Goal: Task Accomplishment & Management: Manage account settings

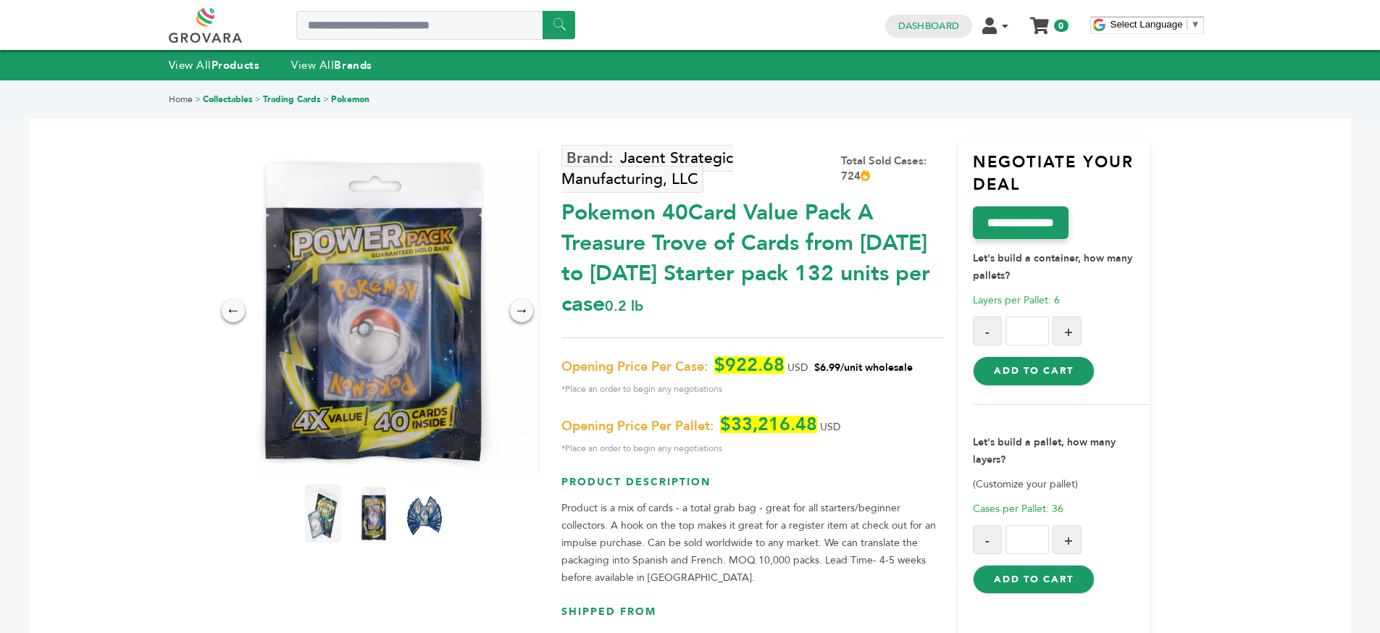
click at [188, 41] on link at bounding box center [222, 25] width 106 height 35
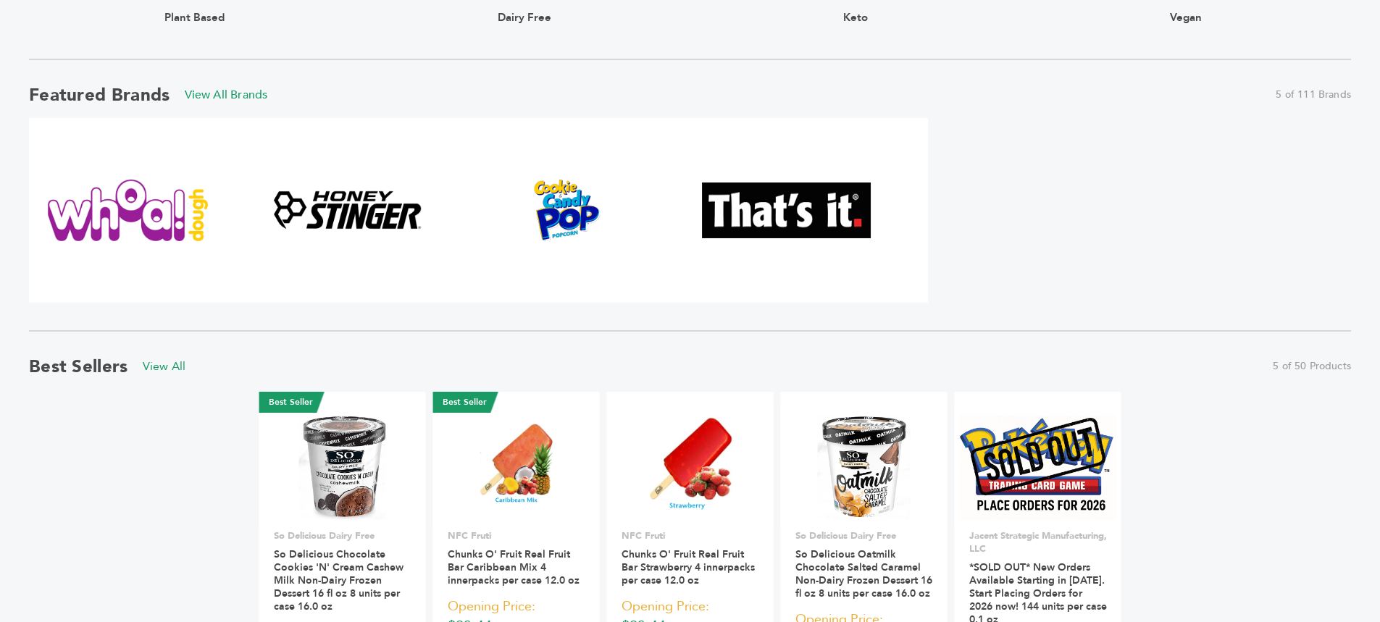
scroll to position [701, 0]
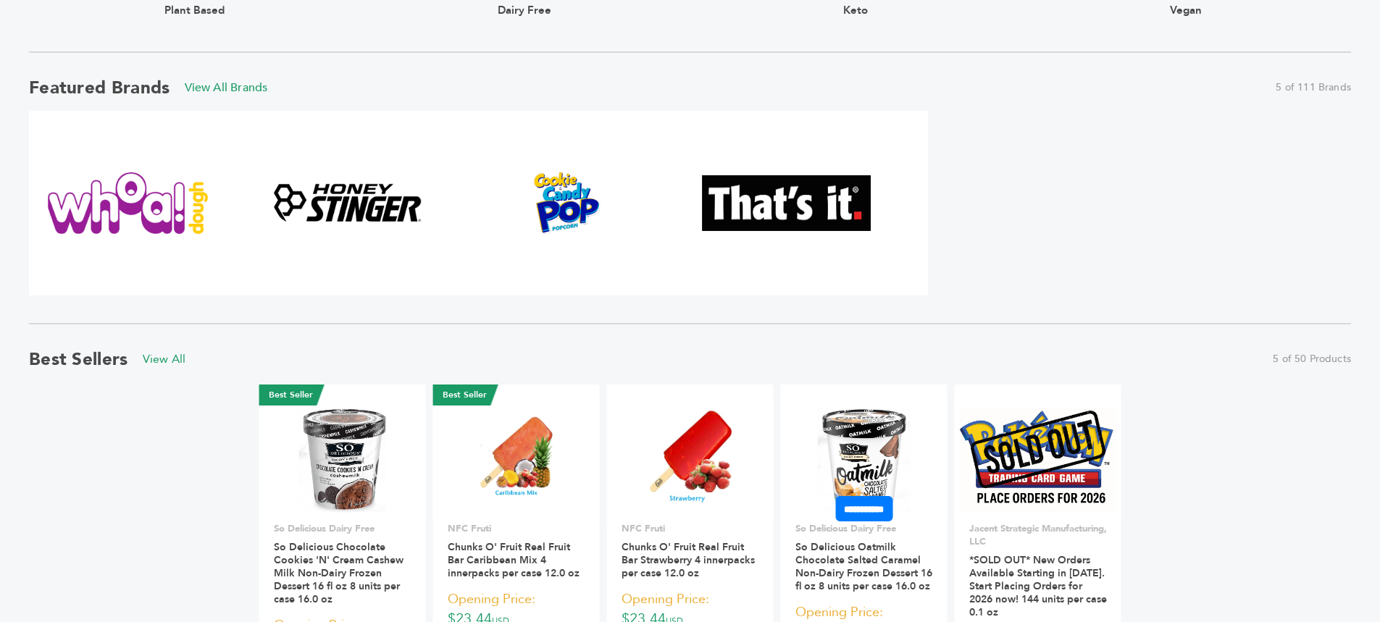
click at [855, 475] on img at bounding box center [864, 460] width 93 height 104
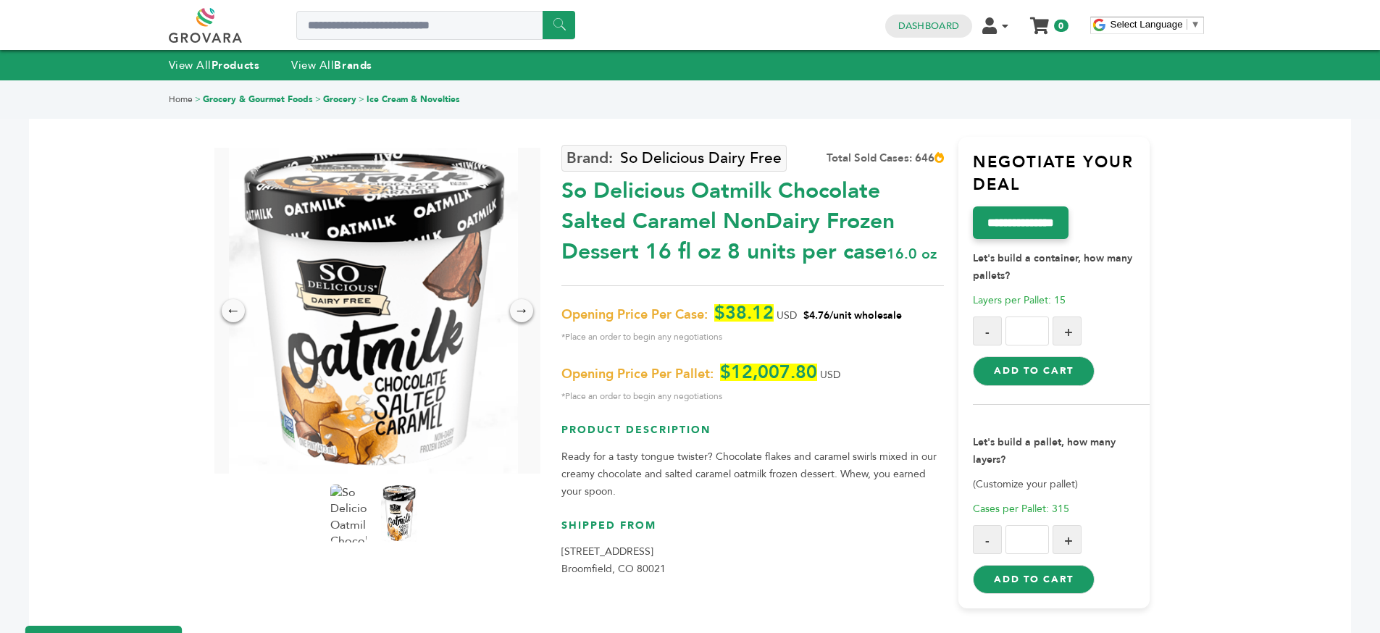
click at [678, 435] on h3 "Product Description" at bounding box center [752, 435] width 383 height 25
click at [680, 485] on p "Ready for a tasty tongue twister? Chocolate flakes and caramel swirls mixed in …" at bounding box center [752, 474] width 383 height 52
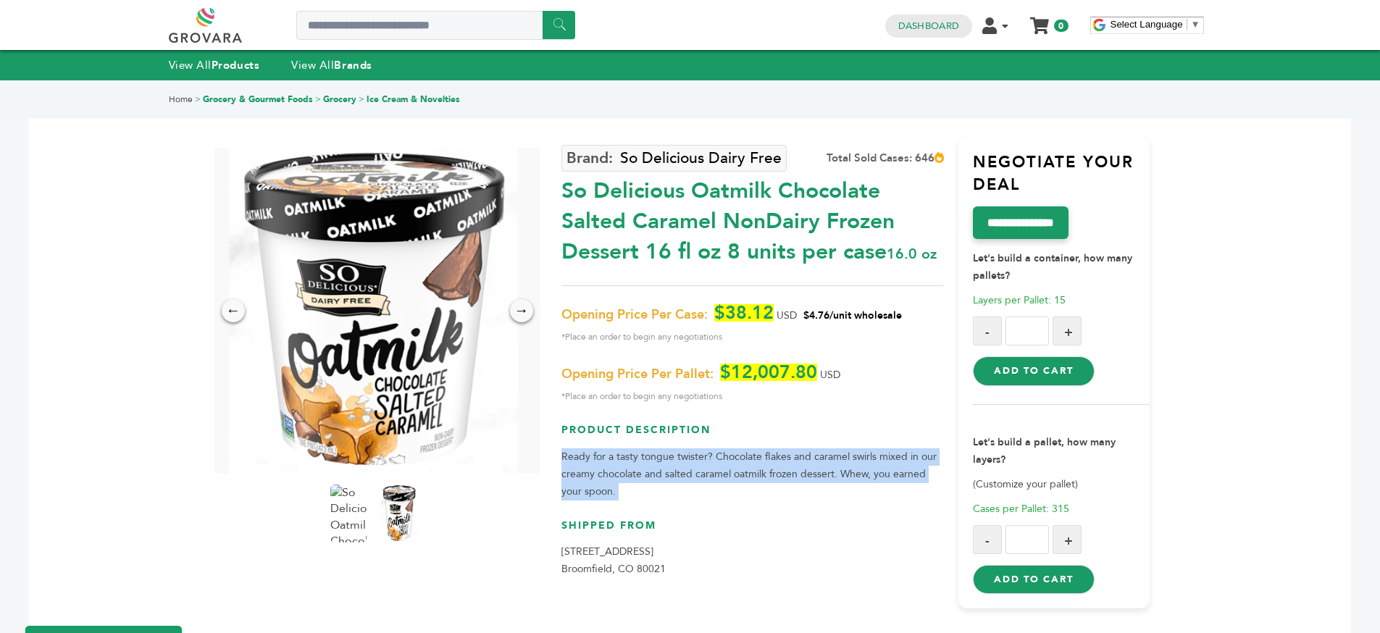
click at [680, 485] on p "Ready for a tasty tongue twister? Chocolate flakes and caramel swirls mixed in …" at bounding box center [752, 474] width 383 height 52
click at [714, 480] on p "Ready for a tasty tongue twister? Chocolate flakes and caramel swirls mixed in …" at bounding box center [752, 474] width 383 height 52
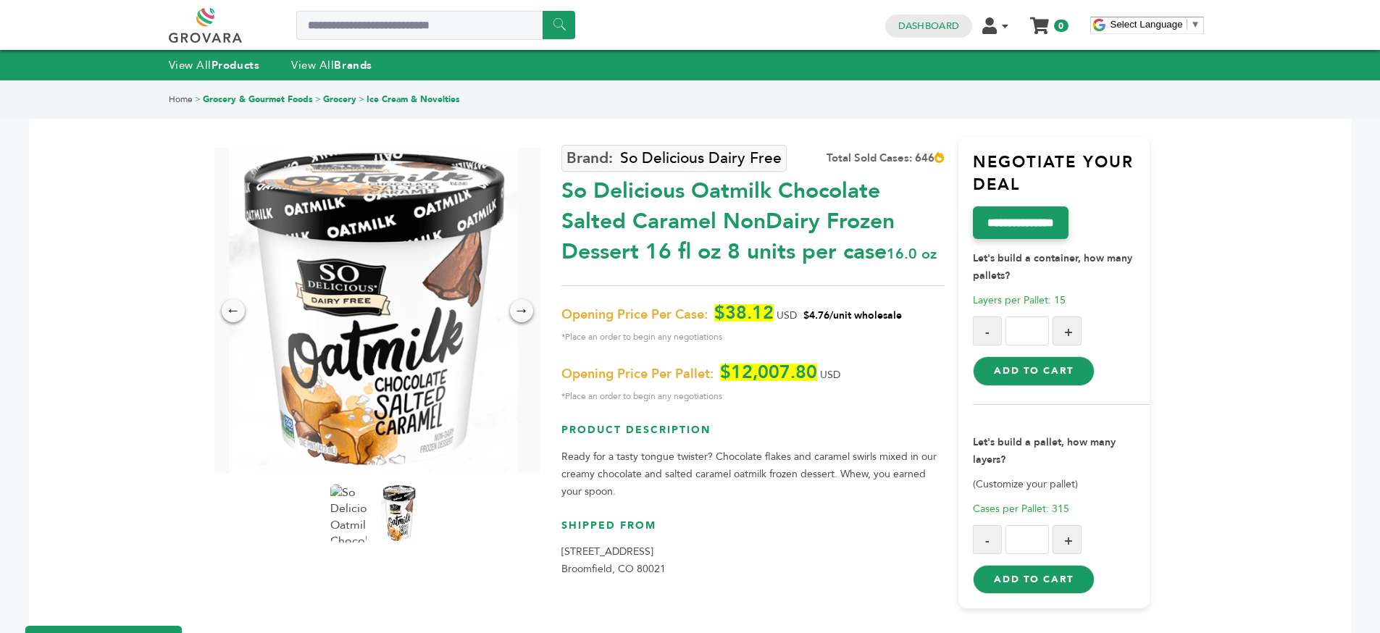
click at [839, 322] on span "$4.76/unit wholesale" at bounding box center [852, 316] width 99 height 14
click at [767, 349] on div "Opening Price Per Case: $38.12 USD $4.76/unit wholesale *Place an order to begi…" at bounding box center [752, 354] width 383 height 101
click at [765, 346] on div "Opening Price Per Case: $38.12 USD $4.76/unit wholesale *Place an order to begi…" at bounding box center [752, 354] width 383 height 101
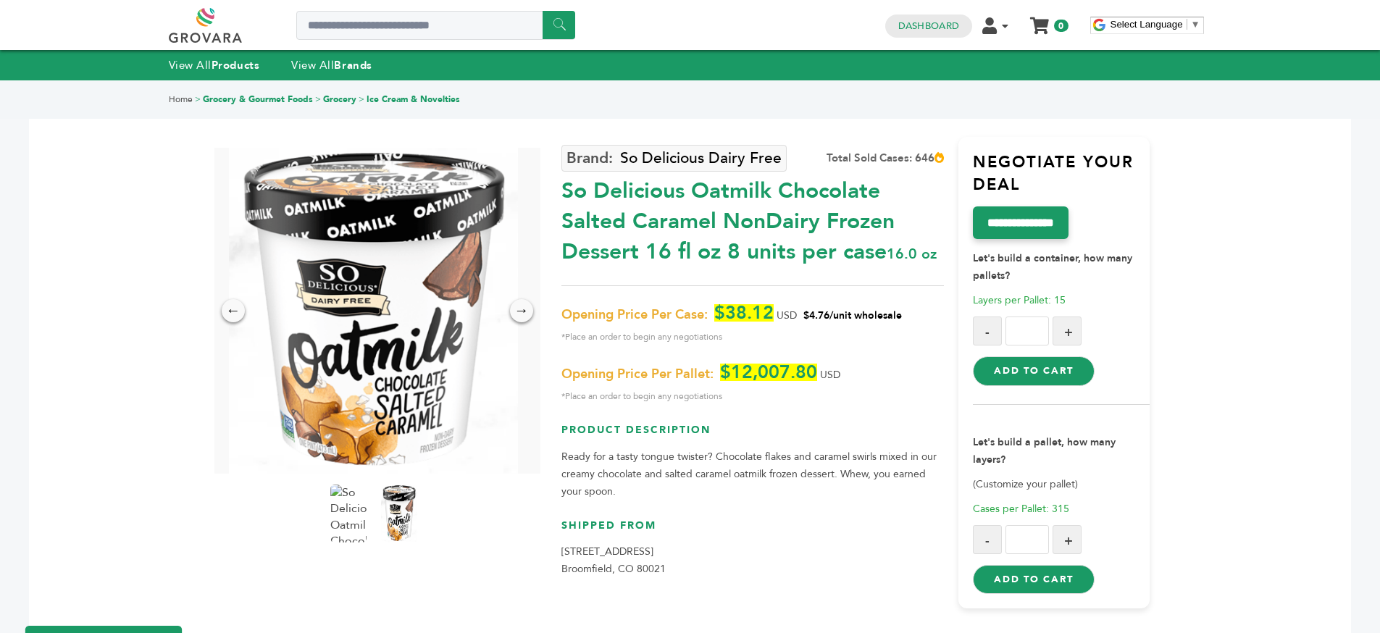
click at [765, 347] on div "Opening Price Per Case: $38.12 USD $4.76/unit wholesale *Place an order to begi…" at bounding box center [752, 354] width 383 height 101
click at [772, 332] on span "*Place an order to begin any negotiations" at bounding box center [752, 336] width 383 height 17
click at [772, 333] on span "*Place an order to begin any negotiations" at bounding box center [752, 336] width 383 height 17
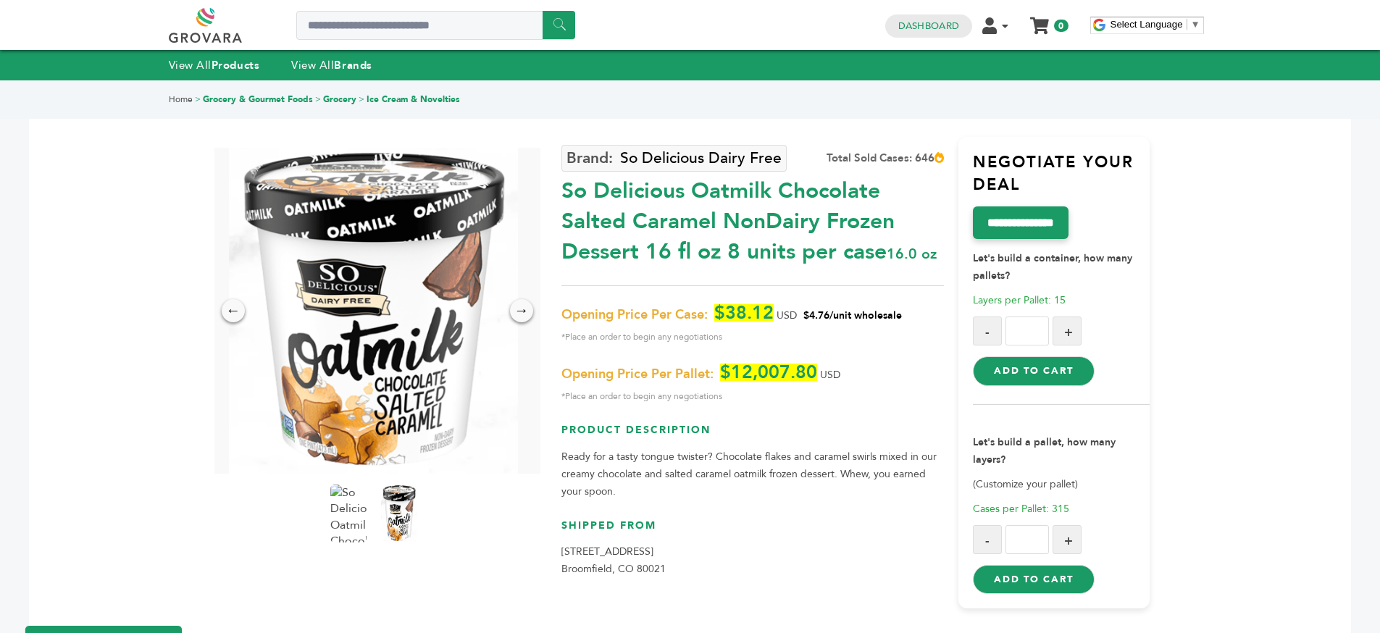
click at [788, 338] on span "*Place an order to begin any negotiations" at bounding box center [752, 336] width 383 height 17
click at [781, 338] on span "*Place an order to begin any negotiations" at bounding box center [752, 336] width 383 height 17
click at [730, 336] on span "*Place an order to begin any negotiations" at bounding box center [752, 336] width 383 height 17
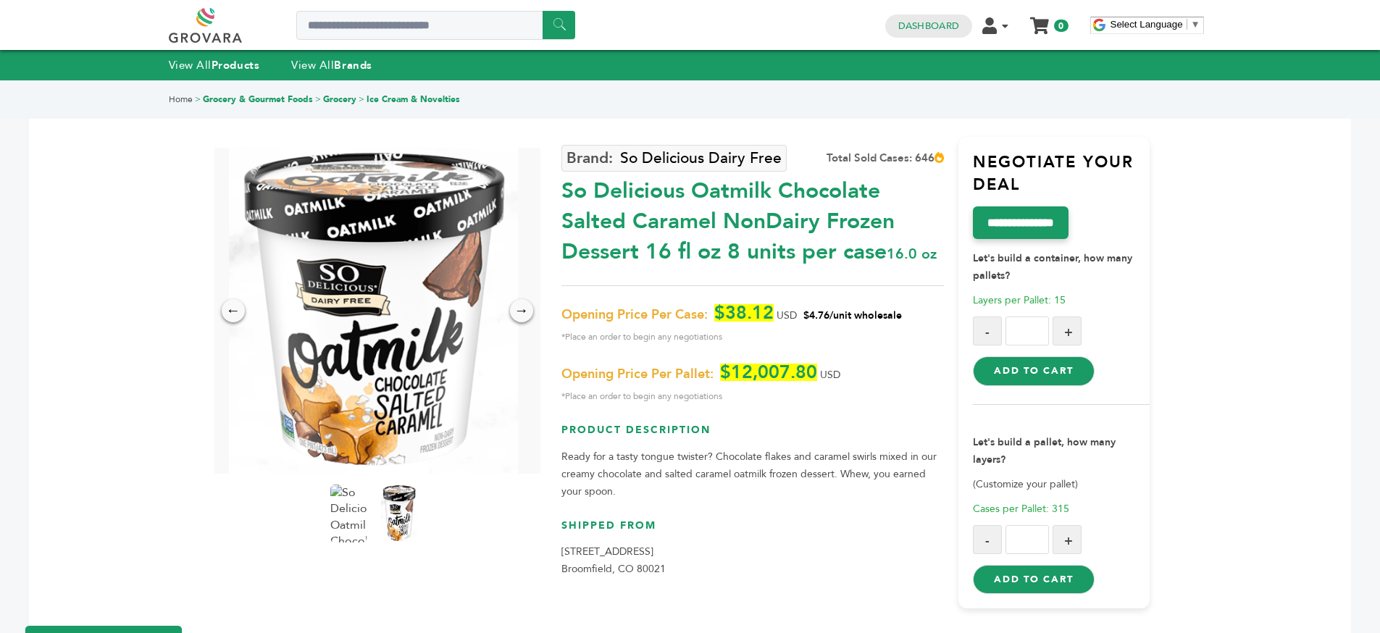
click at [656, 199] on div "So Delicious Oatmilk Chocolate Salted Caramel NonDairy Frozen Dessert 16 fl oz …" at bounding box center [752, 218] width 383 height 99
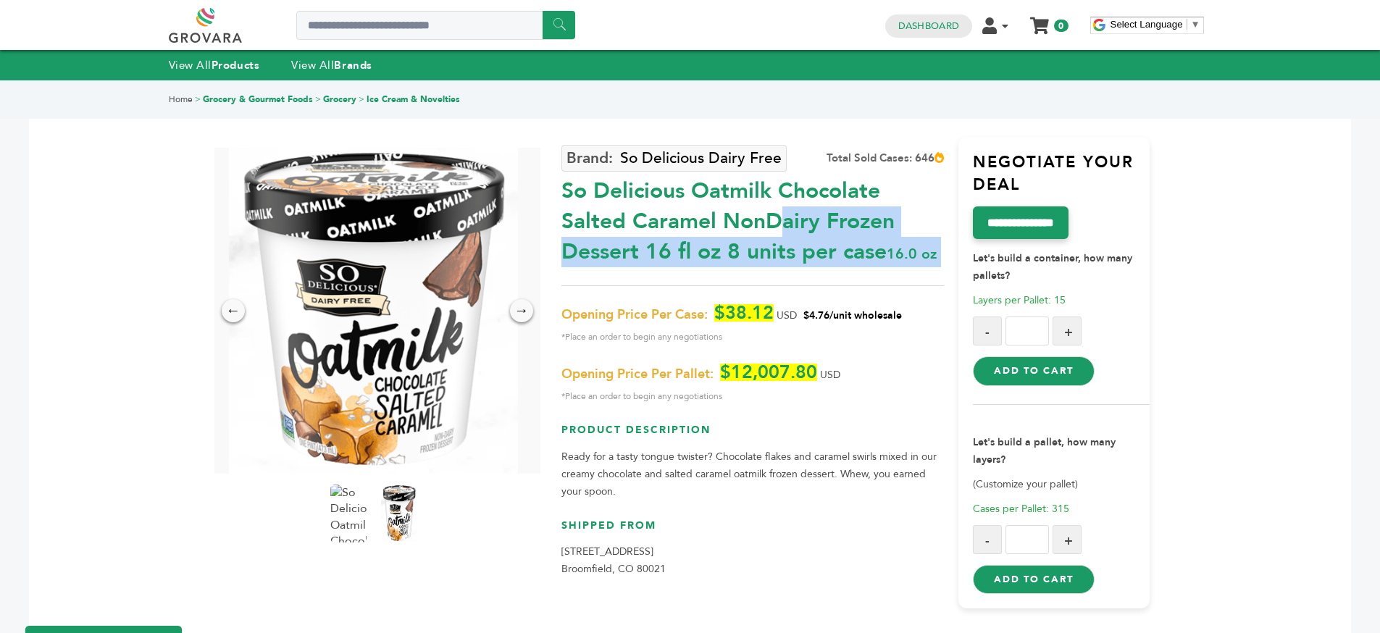
click at [711, 214] on div "So Delicious Oatmilk Chocolate Salted Caramel NonDairy Frozen Dessert 16 fl oz …" at bounding box center [752, 218] width 383 height 99
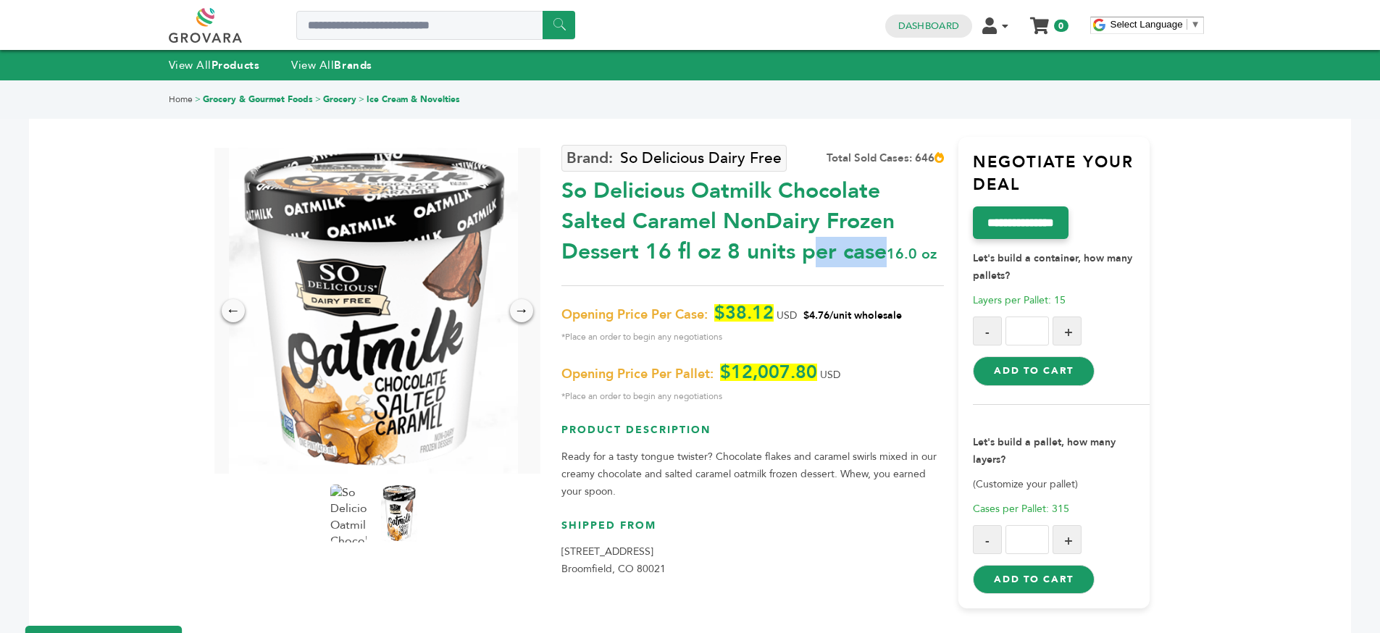
click at [711, 214] on div "So Delicious Oatmilk Chocolate Salted Caramel NonDairy Frozen Dessert 16 fl oz …" at bounding box center [752, 218] width 383 height 99
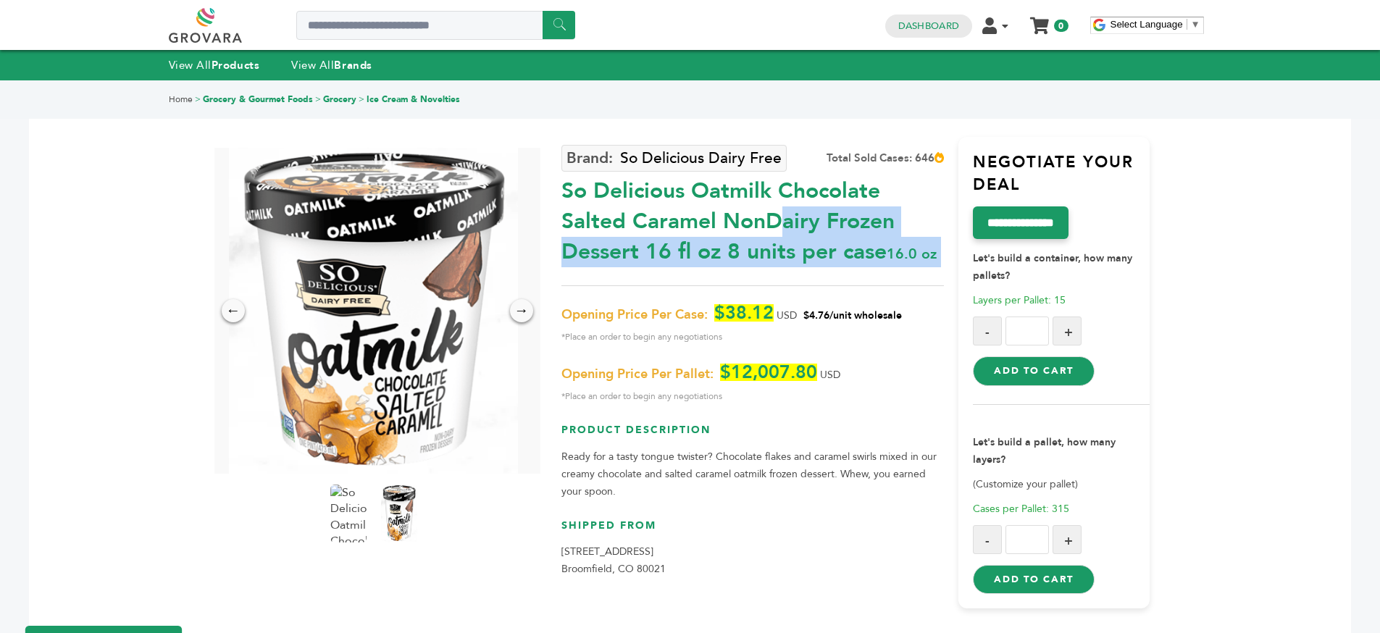
click at [792, 232] on div "So Delicious Oatmilk Chocolate Salted Caramel NonDairy Frozen Dessert 16 fl oz …" at bounding box center [752, 218] width 383 height 99
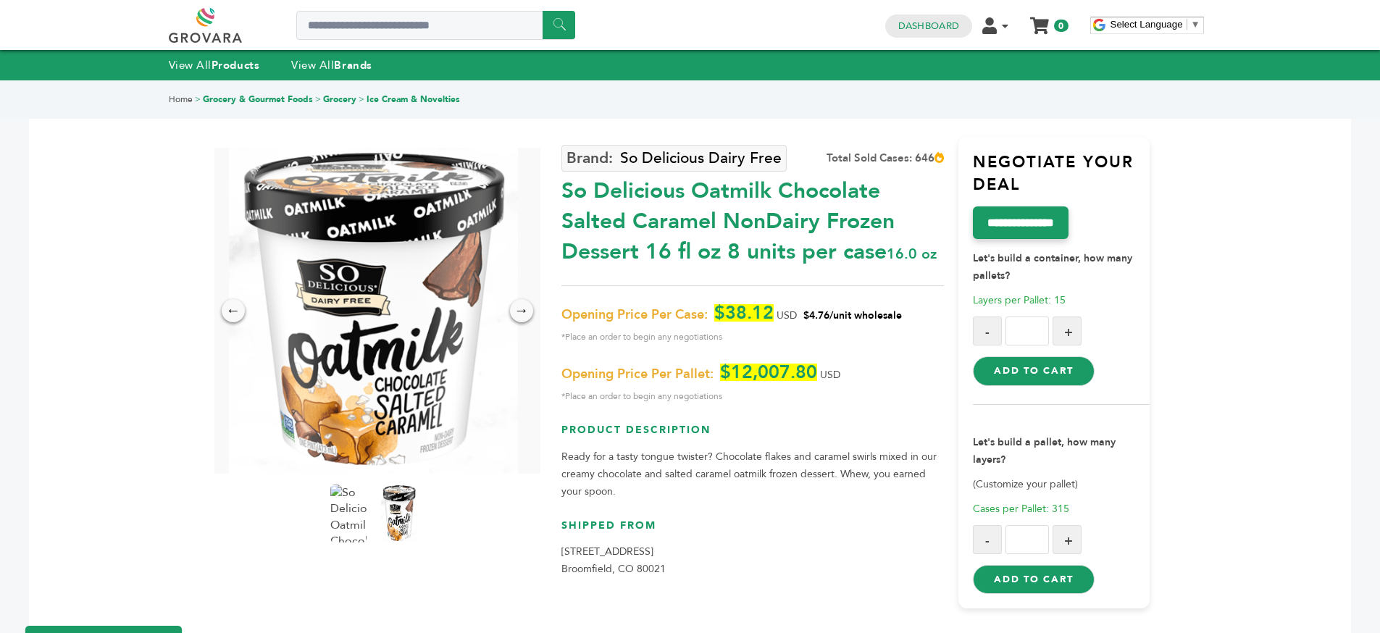
click at [862, 151] on div "Total Sold Cases: 646" at bounding box center [885, 158] width 117 height 15
drag, startPoint x: 908, startPoint y: 157, endPoint x: 945, endPoint y: 156, distance: 36.2
click at [909, 157] on div "Total Sold Cases: 646" at bounding box center [885, 158] width 117 height 15
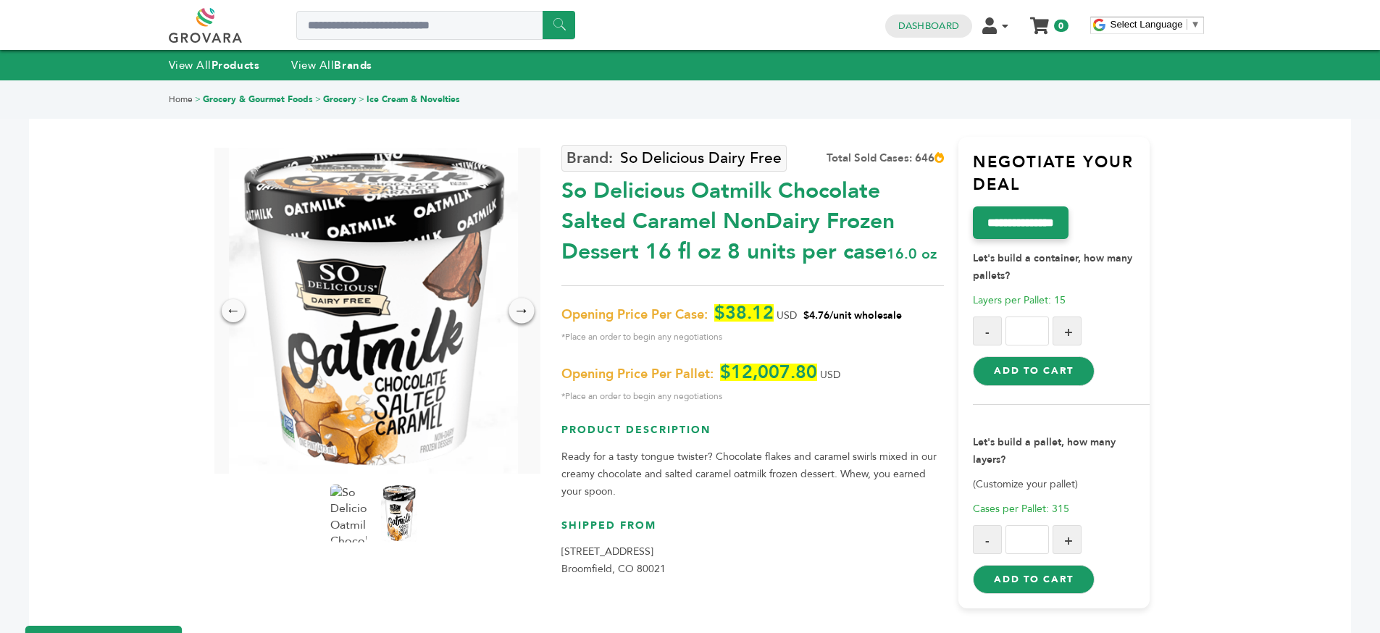
click at [519, 302] on div "→" at bounding box center [521, 310] width 25 height 25
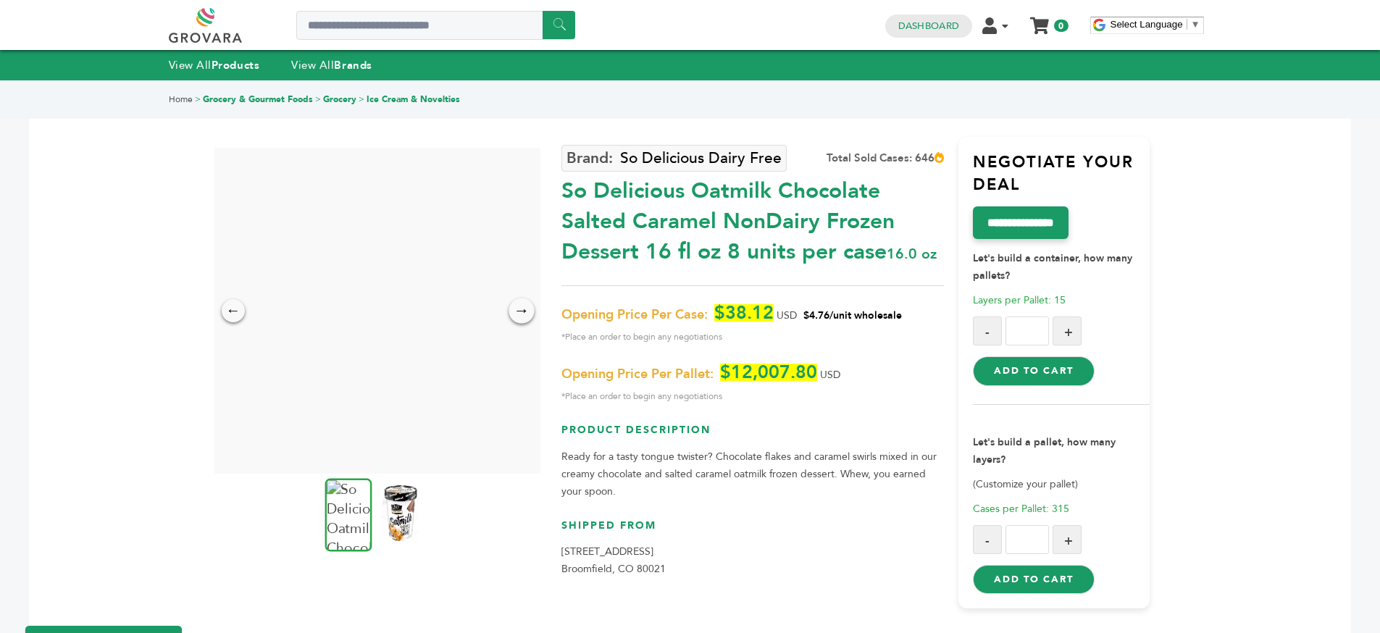
click at [519, 302] on div "→" at bounding box center [521, 310] width 25 height 25
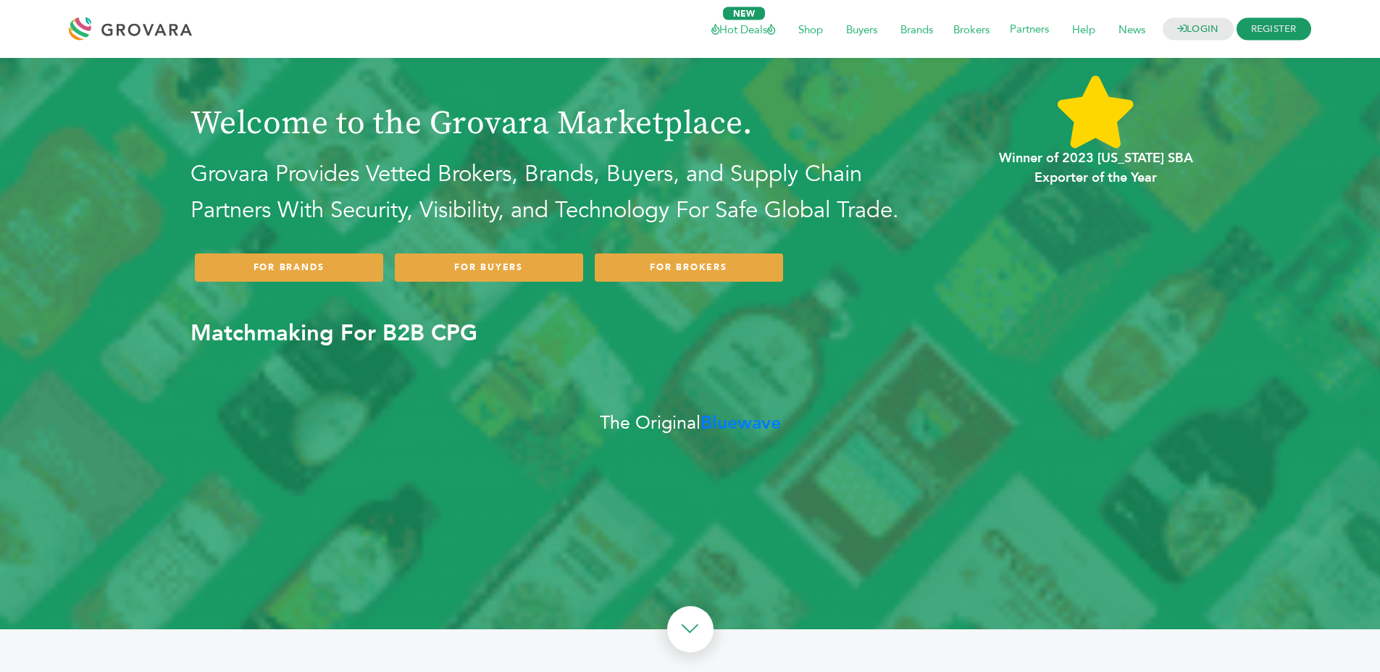
click at [88, 57] on div "LOGIN REGISTER I'm a Buyer I'm a Brand Hot Deals" at bounding box center [690, 29] width 1380 height 58
click at [790, 20] on span "Shop" at bounding box center [810, 29] width 45 height 28
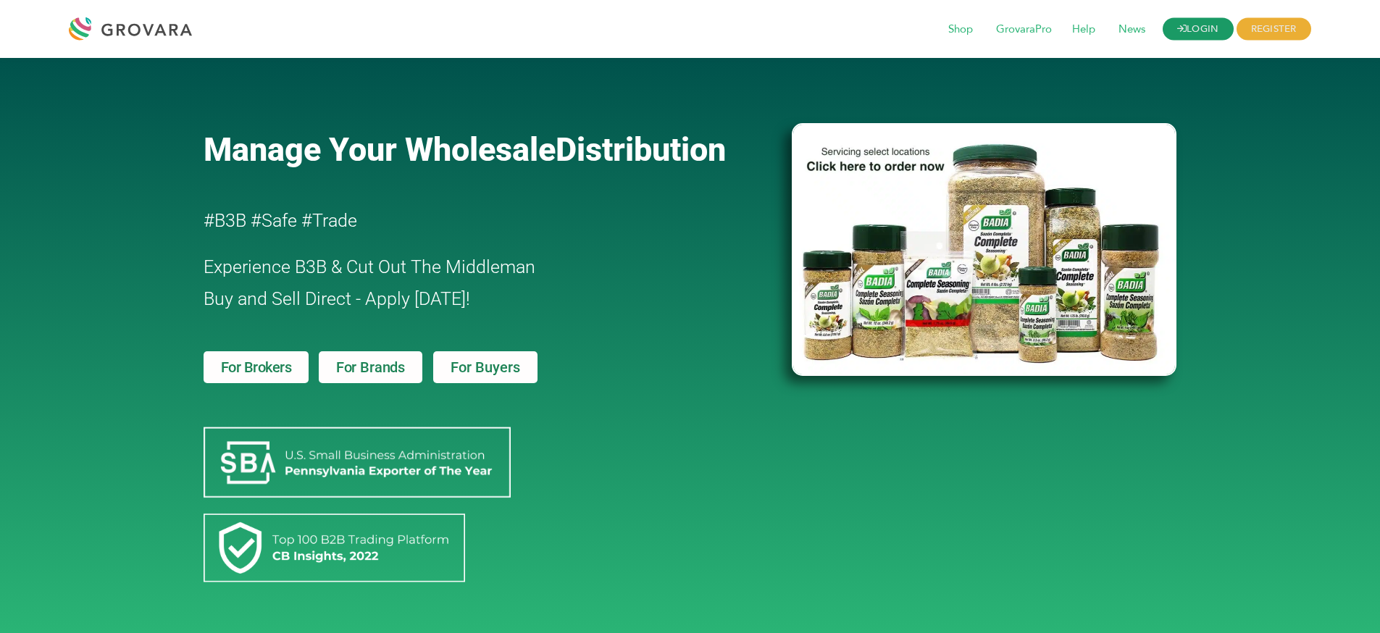
click at [1190, 38] on link "LOGIN" at bounding box center [1198, 29] width 71 height 22
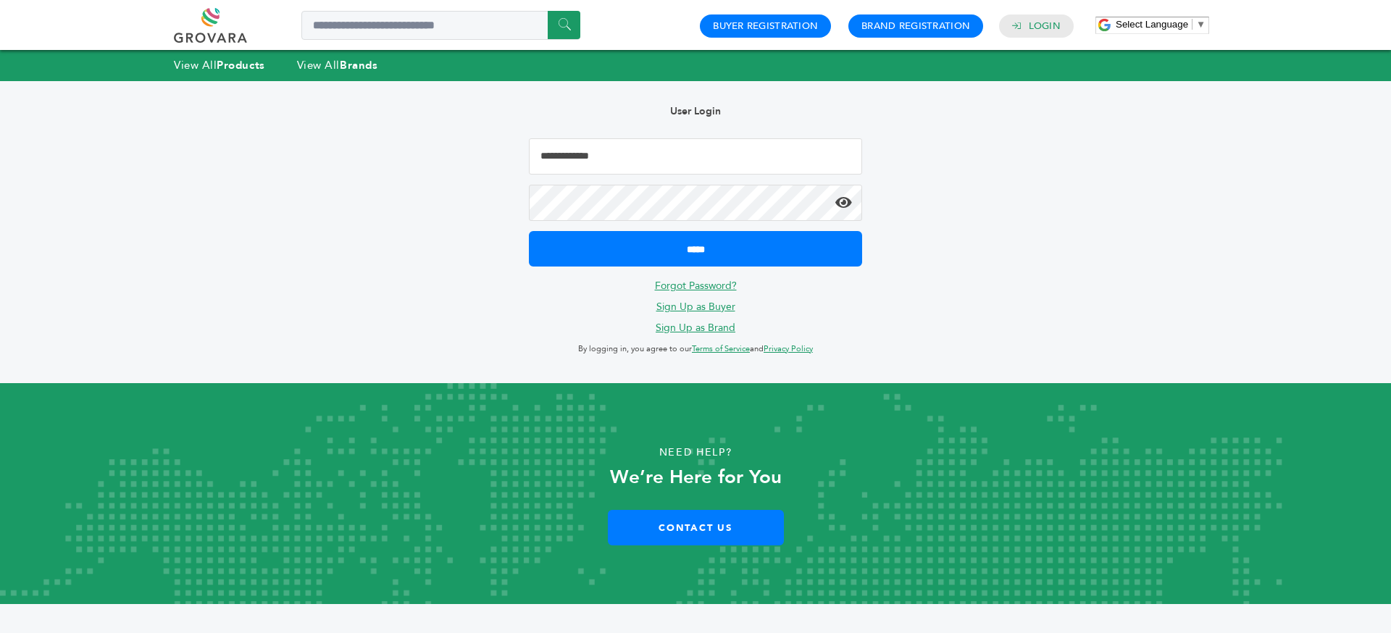
click at [664, 149] on input "Email Address" at bounding box center [695, 156] width 333 height 36
type input "**********"
click at [529, 231] on input "*****" at bounding box center [695, 248] width 333 height 35
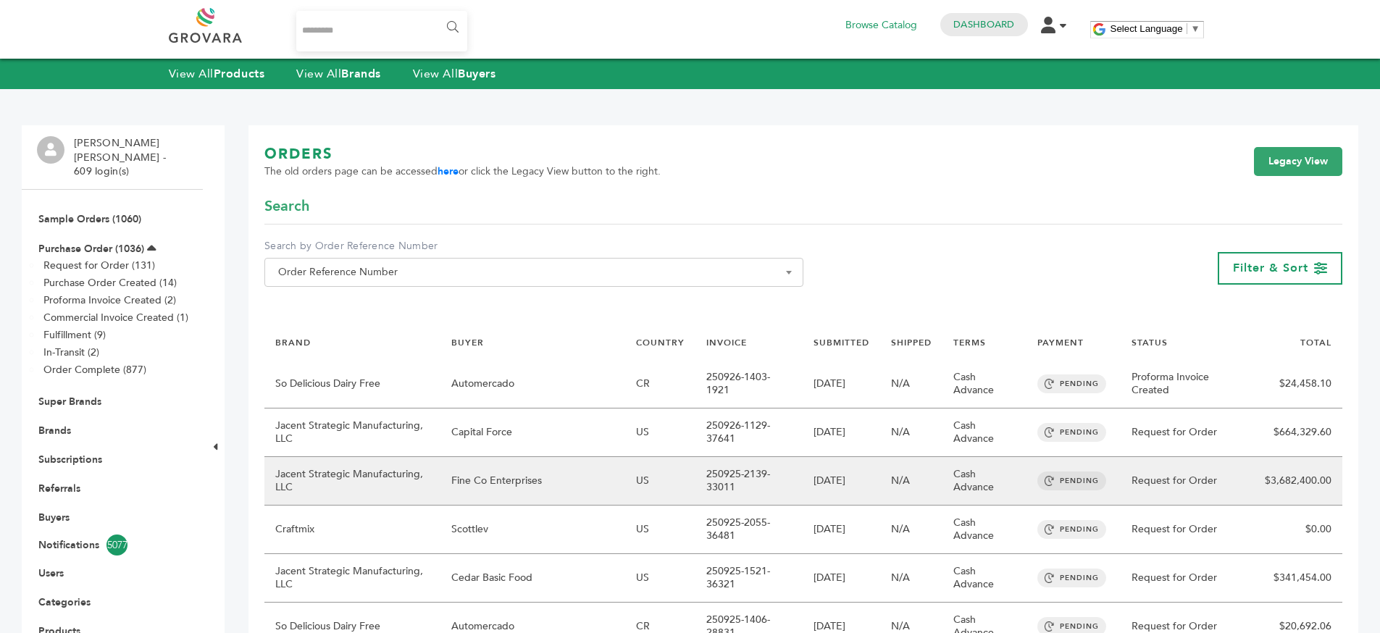
click at [1279, 497] on td "$3,682,400.00" at bounding box center [1298, 481] width 88 height 49
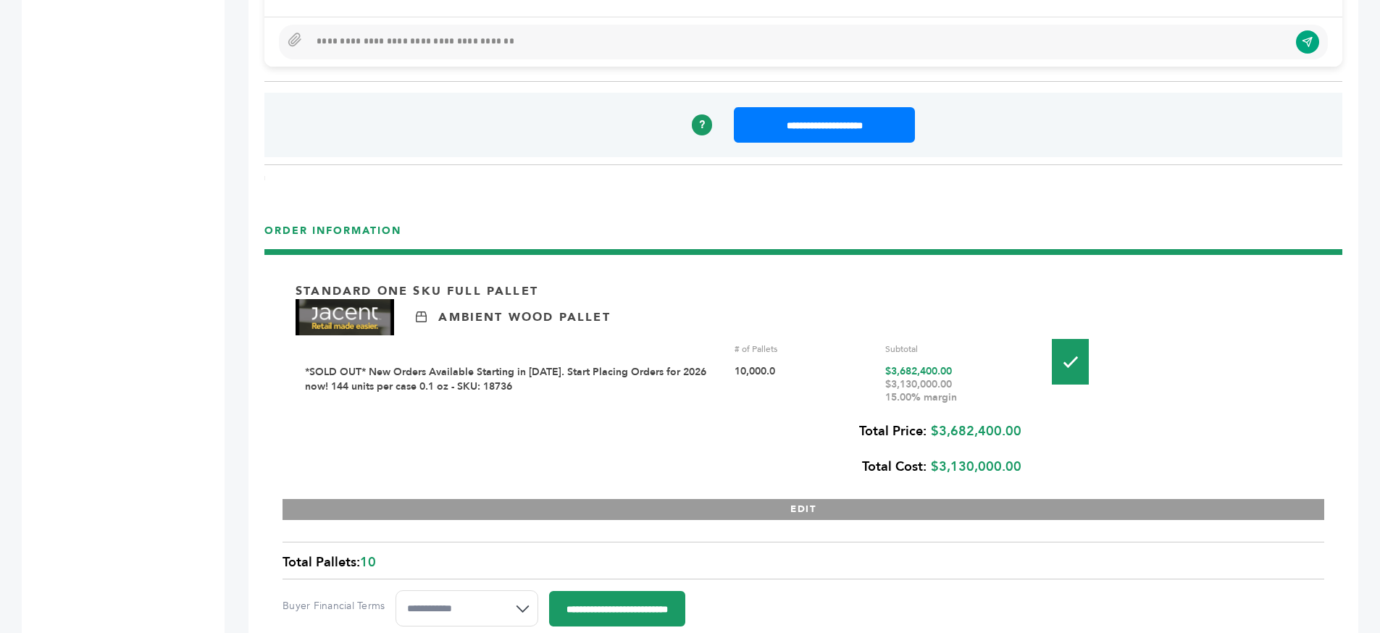
scroll to position [1486, 0]
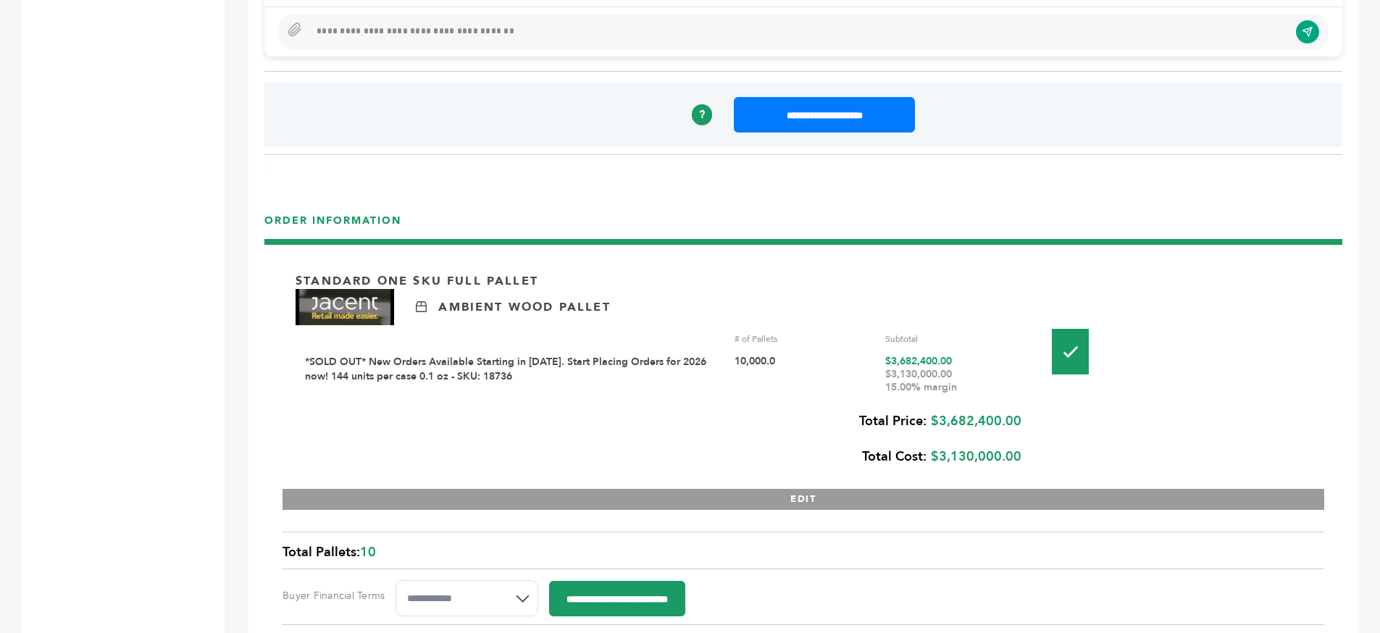
click at [914, 458] on b "Total Cost:" at bounding box center [894, 457] width 64 height 18
click at [1028, 464] on div "Standard One Sku Full Pallet Ambient Wood Pallet # of Pallets Subtotal *SOLD OU…" at bounding box center [804, 384] width 1042 height 252
click at [896, 385] on div "$3,130,000.00 15.00% margin" at bounding box center [955, 381] width 140 height 26
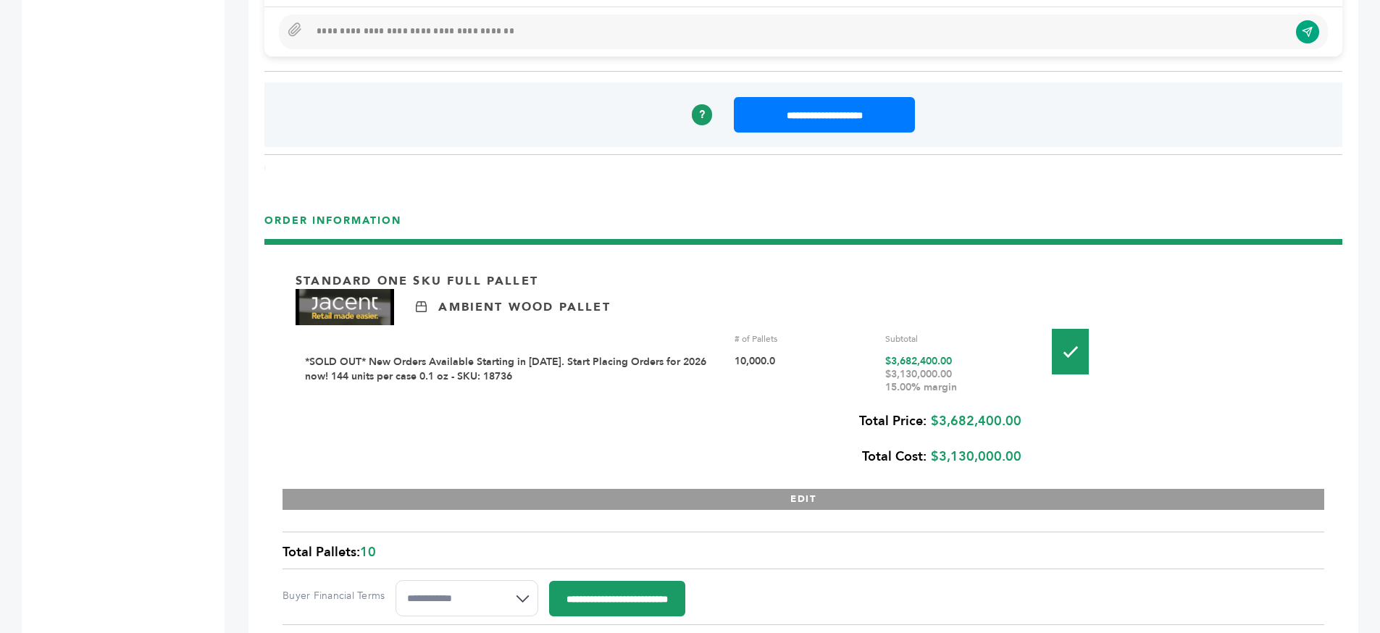
click at [896, 385] on div "$3,130,000.00 15.00% margin" at bounding box center [955, 381] width 140 height 26
click at [958, 378] on div "$3,130,000.00 15.00% margin" at bounding box center [955, 381] width 140 height 26
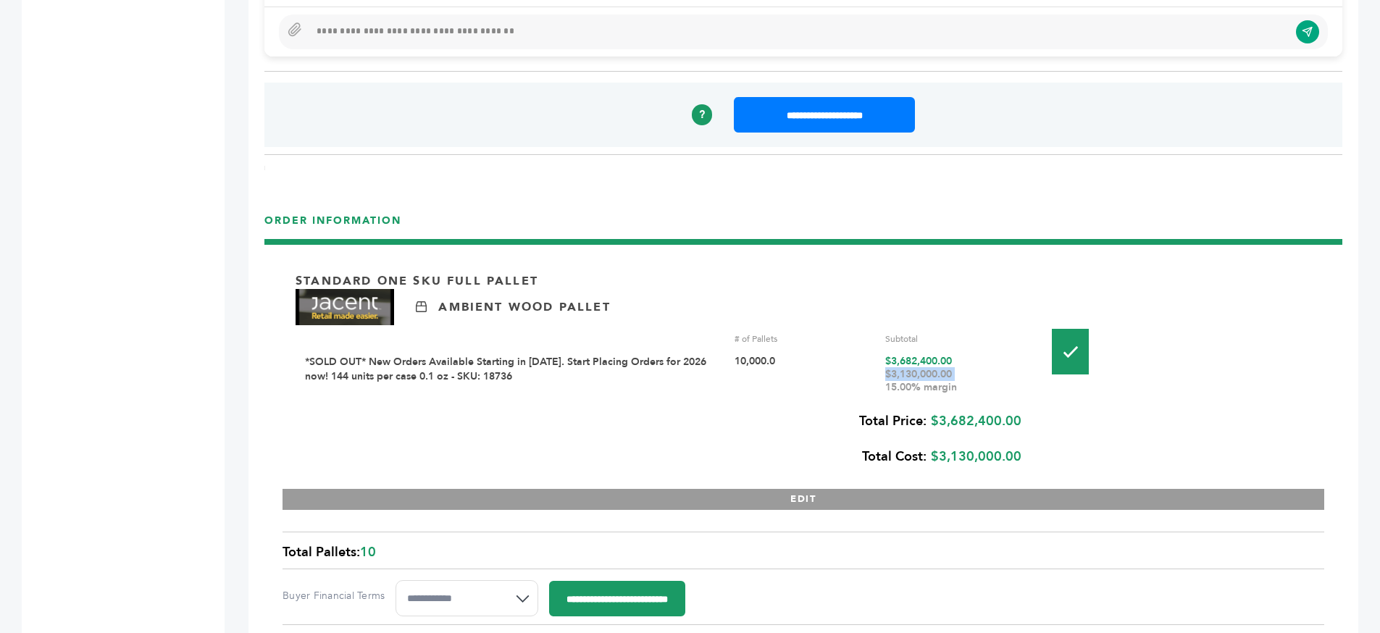
click at [958, 378] on div "$3,130,000.00 15.00% margin" at bounding box center [955, 381] width 140 height 26
click at [948, 389] on div "$3,130,000.00 15.00% margin" at bounding box center [955, 381] width 140 height 26
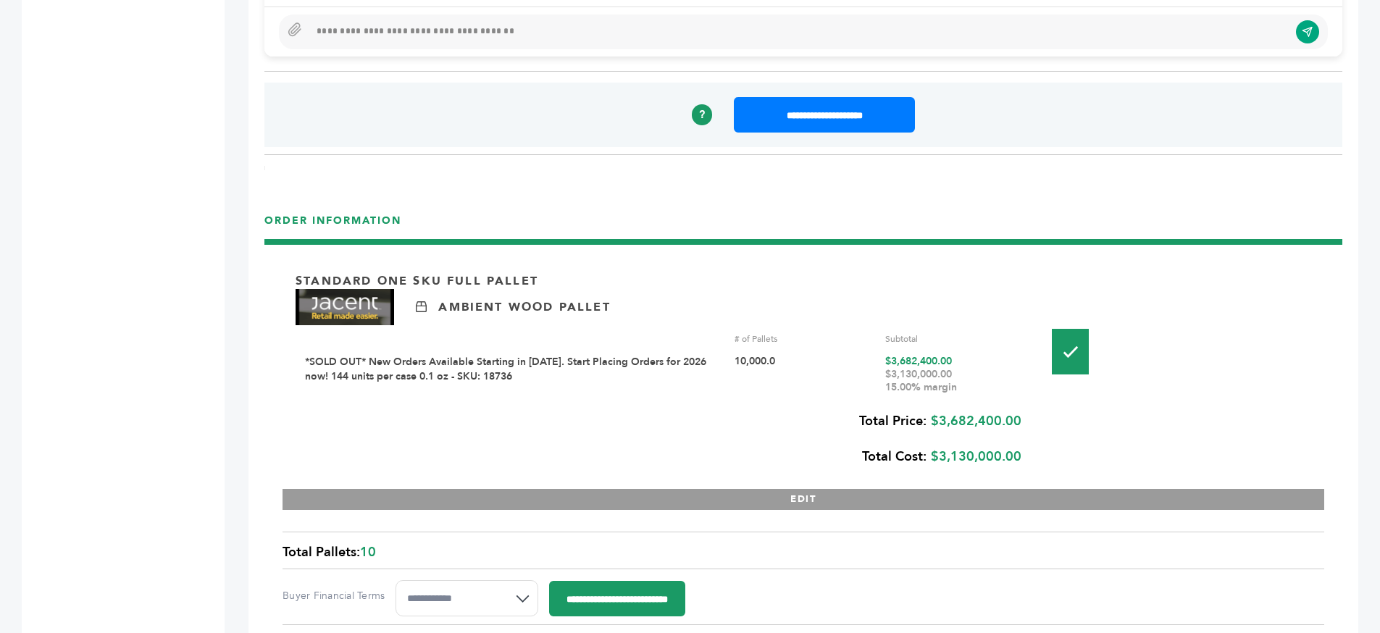
click at [948, 389] on div "$3,130,000.00 15.00% margin" at bounding box center [955, 381] width 140 height 26
click at [956, 390] on div "$3,130,000.00 15.00% margin" at bounding box center [955, 381] width 140 height 26
drag, startPoint x: 956, startPoint y: 390, endPoint x: 878, endPoint y: 356, distance: 85.3
click at [878, 356] on div "*SOLD OUT* New Orders Available Starting in 2026. Start Placing Orders for 2026…" at bounding box center [664, 374] width 719 height 39
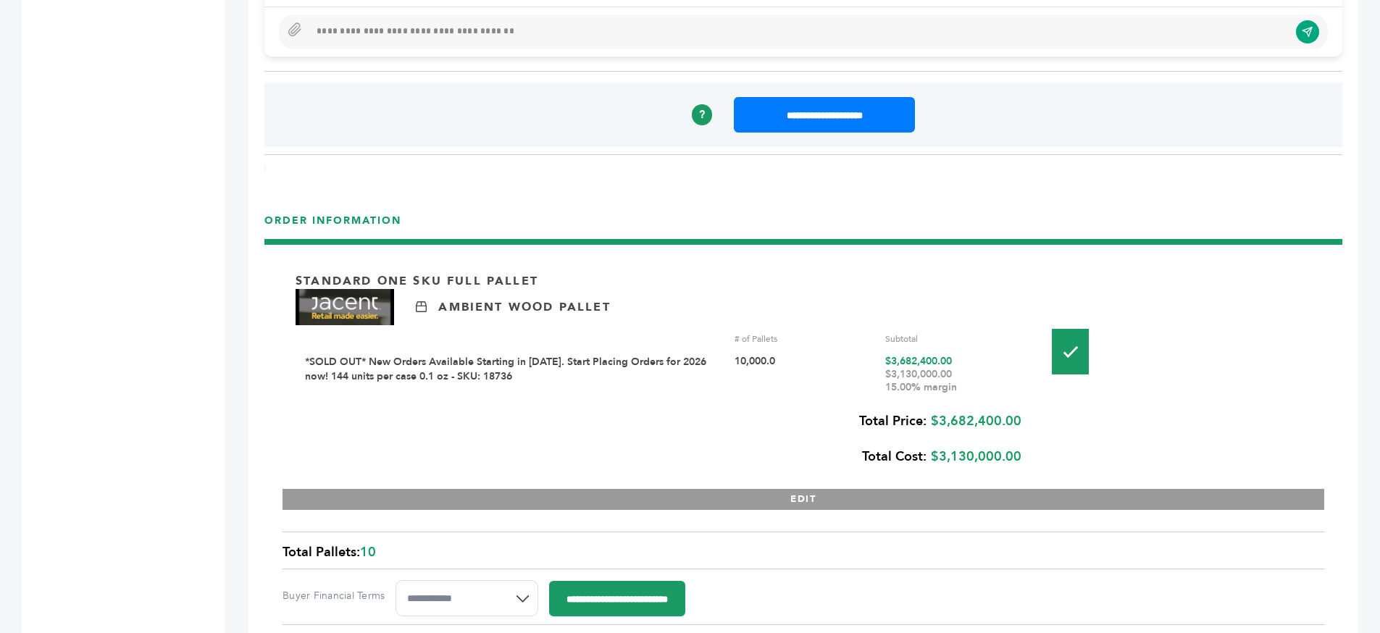
click at [735, 355] on div "10,000.0" at bounding box center [805, 374] width 140 height 39
drag, startPoint x: 735, startPoint y: 354, endPoint x: 793, endPoint y: 354, distance: 58.0
click at [736, 355] on div "10,000.0" at bounding box center [805, 374] width 140 height 39
click at [937, 370] on div "$3,130,000.00 15.00% margin" at bounding box center [955, 381] width 140 height 26
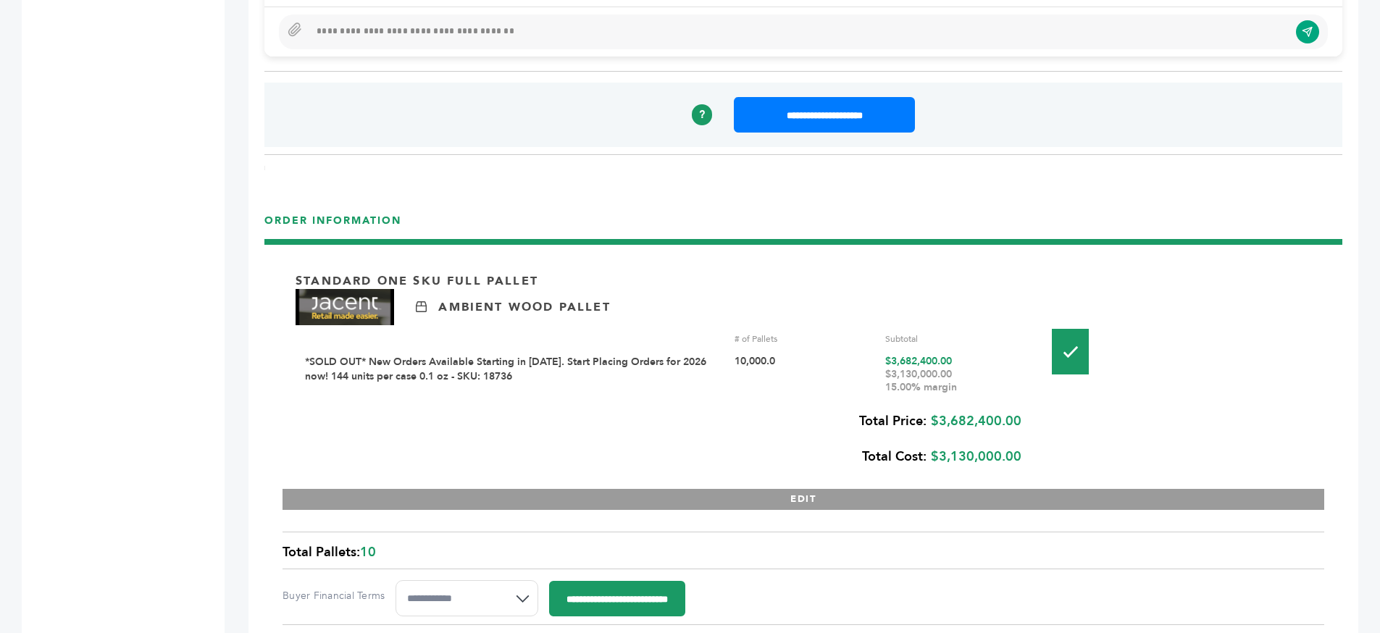
click at [937, 370] on div "$3,130,000.00 15.00% margin" at bounding box center [955, 381] width 140 height 26
click at [960, 377] on div "$3,130,000.00 15.00% margin" at bounding box center [955, 381] width 140 height 26
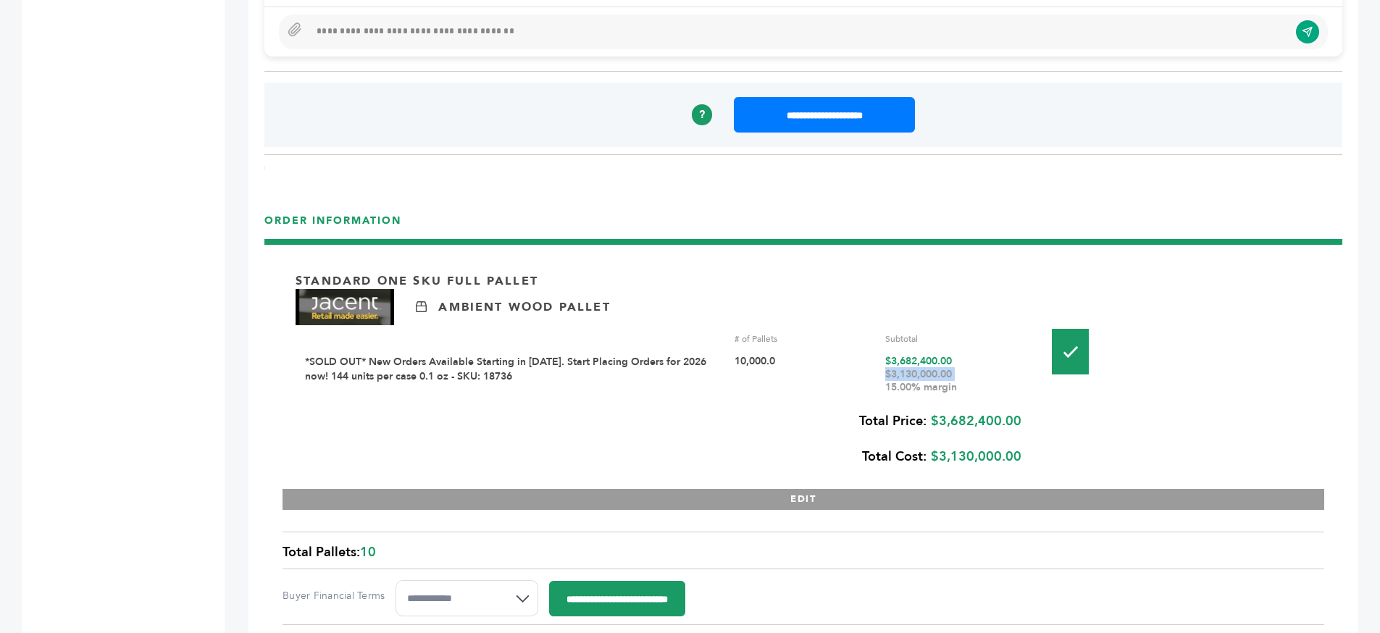
click at [930, 378] on div "$3,130,000.00 15.00% margin" at bounding box center [955, 381] width 140 height 26
click at [938, 388] on div "$3,130,000.00 15.00% margin" at bounding box center [955, 381] width 140 height 26
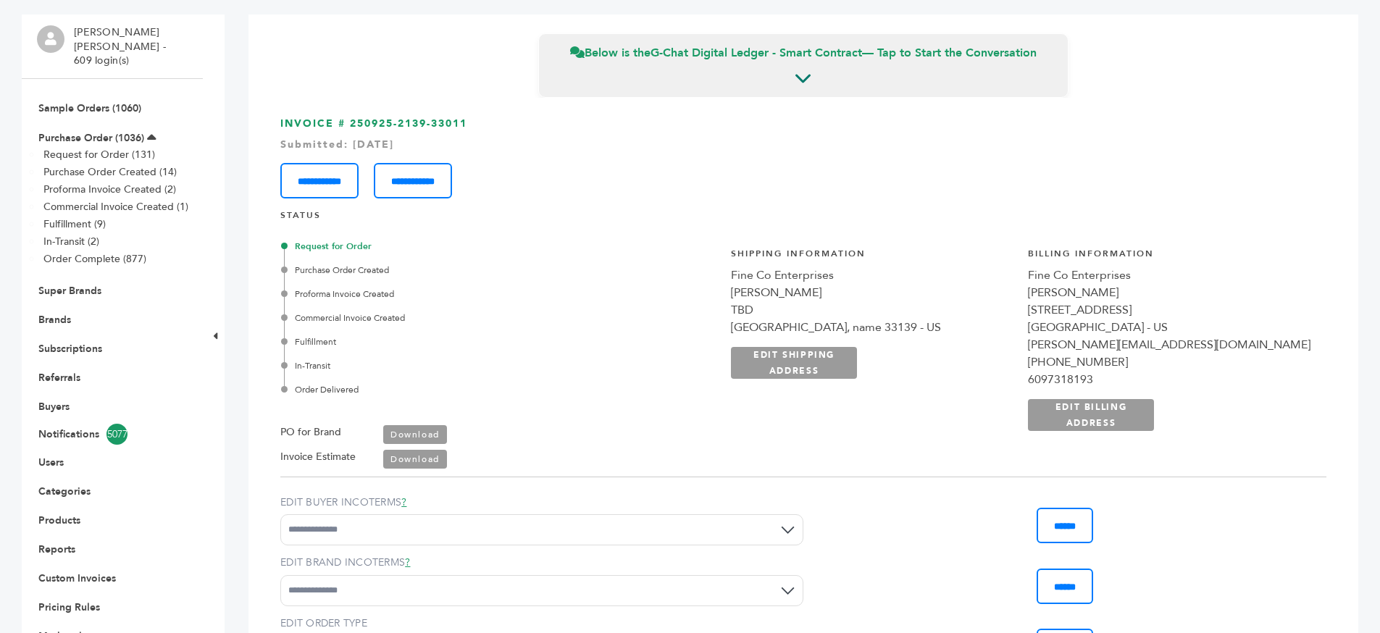
scroll to position [514, 0]
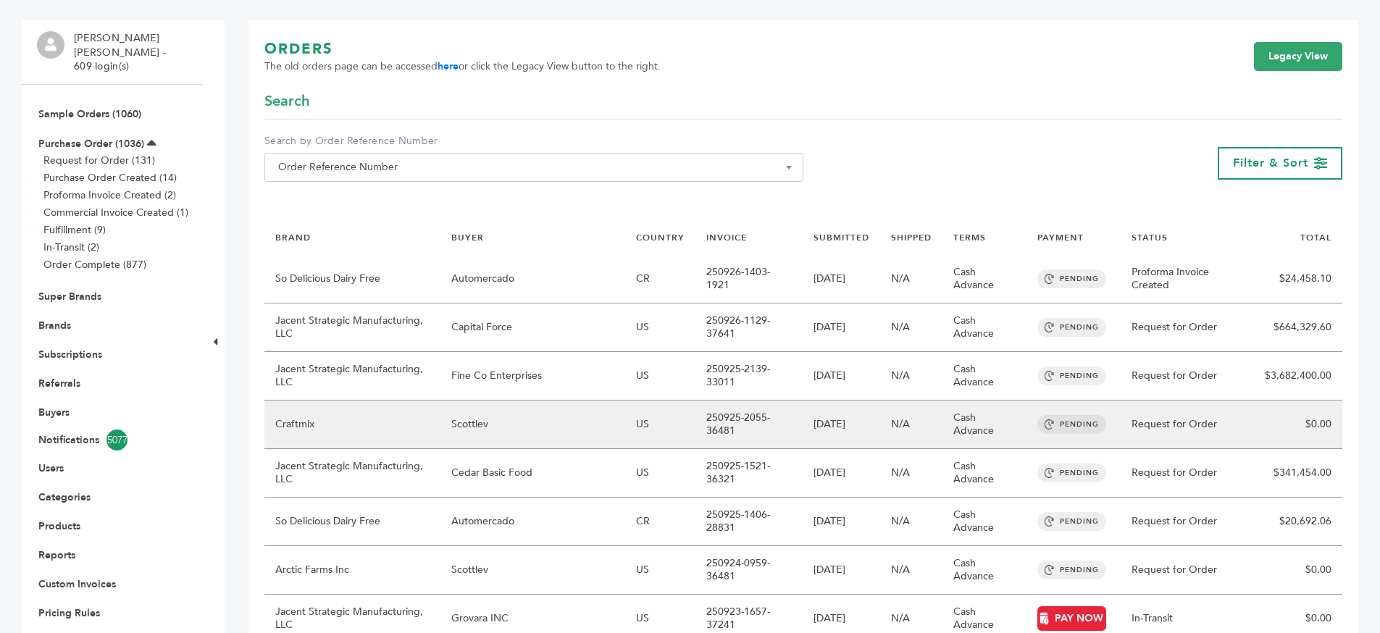
scroll to position [104, 0]
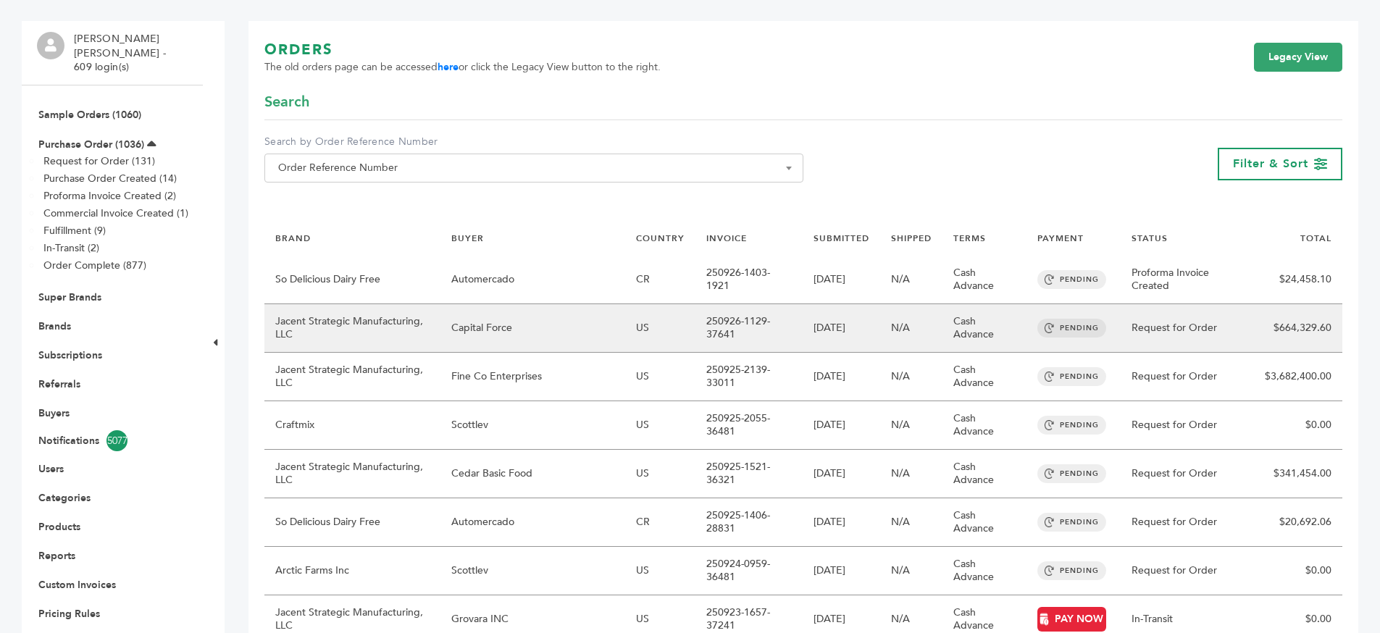
click at [771, 326] on td "250926-1129-37641" at bounding box center [748, 328] width 107 height 49
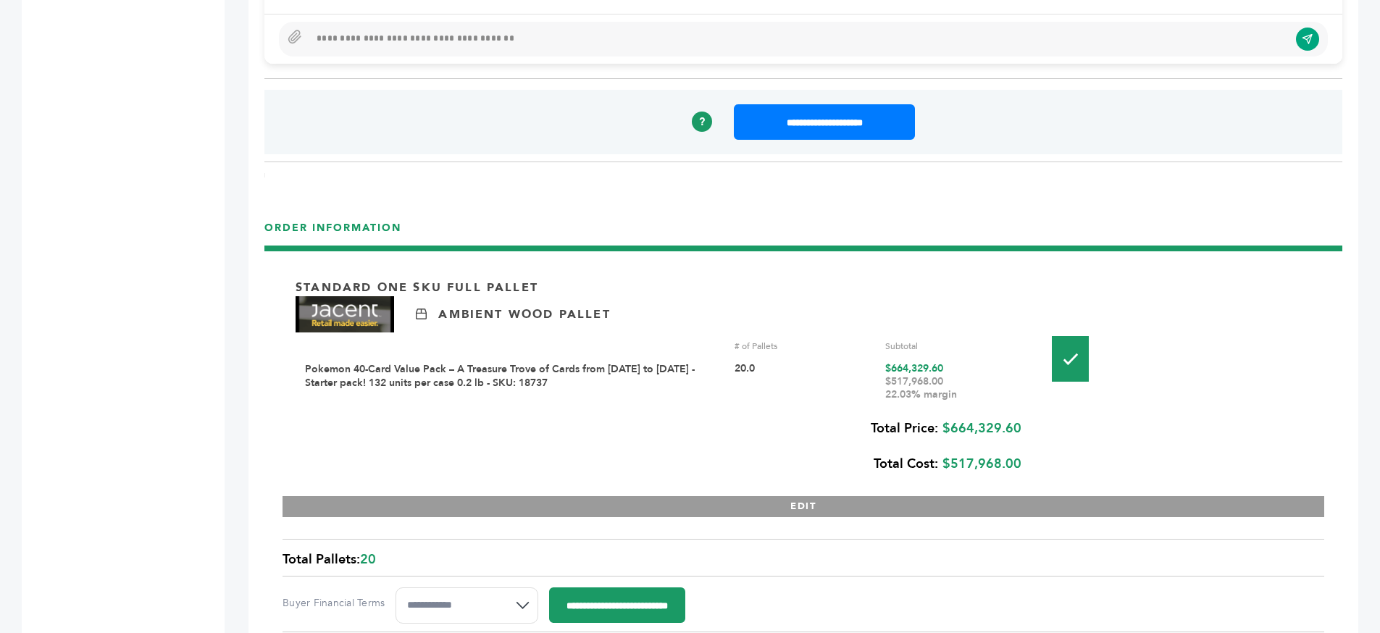
scroll to position [1510, 0]
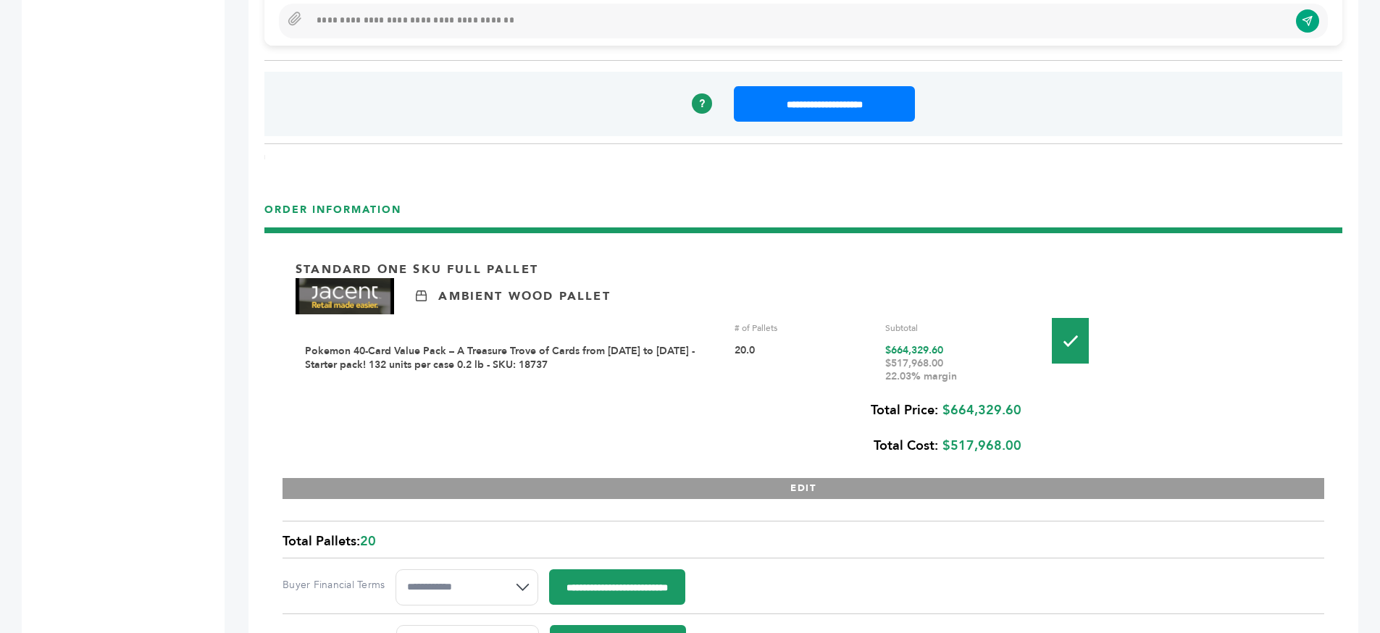
click at [909, 380] on div "$517,968.00 22.03% margin" at bounding box center [955, 370] width 140 height 26
click at [910, 380] on div "$517,968.00 22.03% margin" at bounding box center [955, 370] width 140 height 26
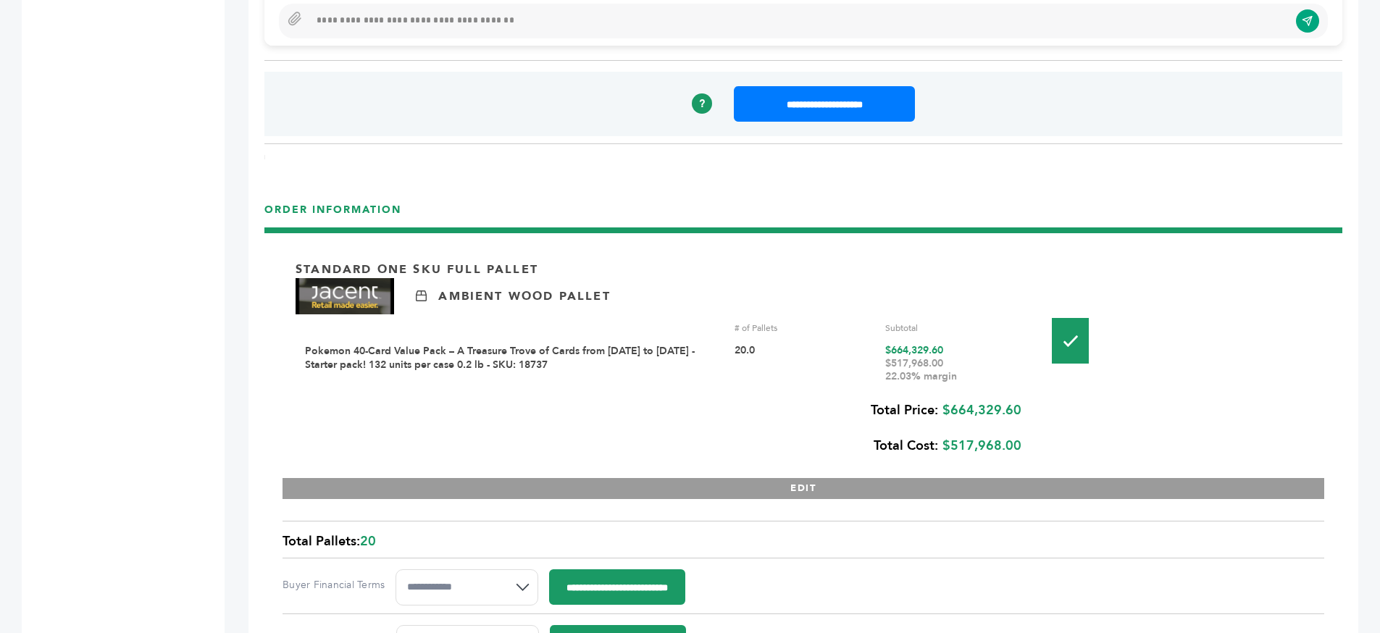
click at [910, 380] on div "$517,968.00 22.03% margin" at bounding box center [955, 370] width 140 height 26
click at [935, 367] on div "$517,968.00 22.03% margin" at bounding box center [955, 370] width 140 height 26
click at [935, 376] on div "$517,968.00 22.03% margin" at bounding box center [955, 370] width 140 height 26
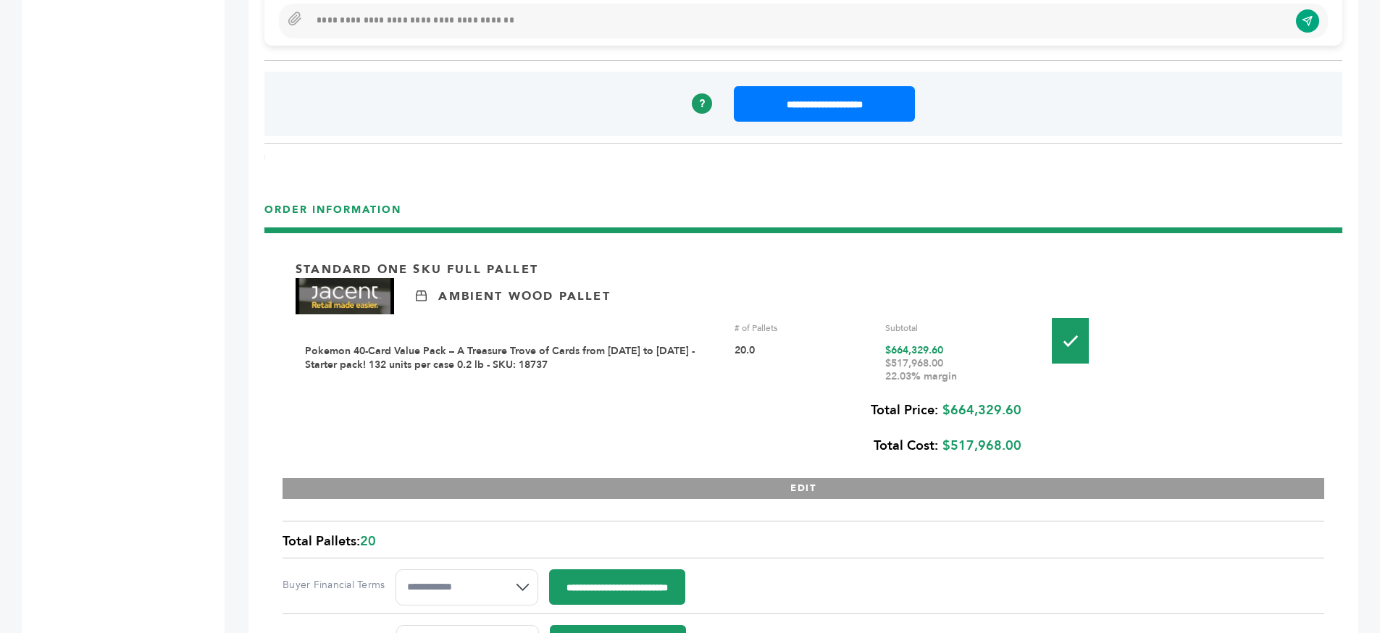
click at [935, 376] on div "$517,968.00 22.03% margin" at bounding box center [955, 370] width 140 height 26
click at [951, 377] on div "$517,968.00 22.03% margin" at bounding box center [955, 370] width 140 height 26
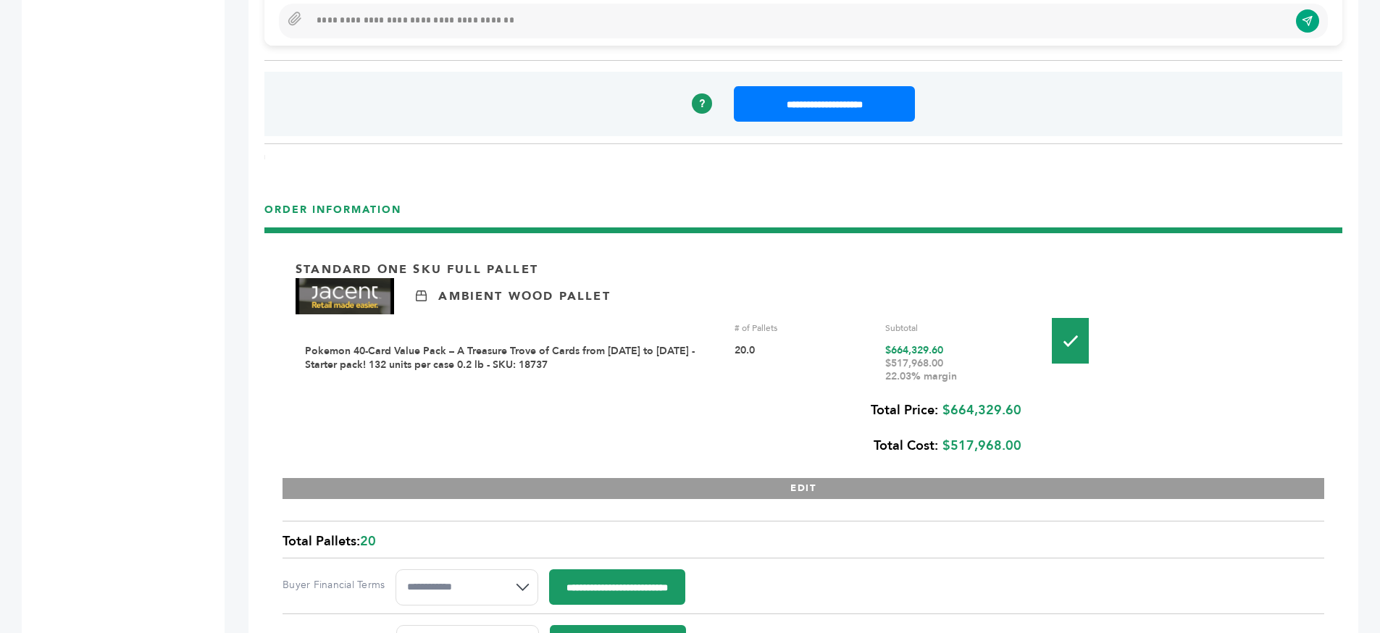
click at [974, 375] on div "$517,968.00 22.03% margin" at bounding box center [955, 370] width 140 height 26
drag, startPoint x: 974, startPoint y: 375, endPoint x: 887, endPoint y: 343, distance: 93.3
click at [887, 344] on div "$664,329.60 $517,968.00 22.03% margin" at bounding box center [955, 363] width 140 height 39
drag, startPoint x: 887, startPoint y: 343, endPoint x: 974, endPoint y: 380, distance: 94.9
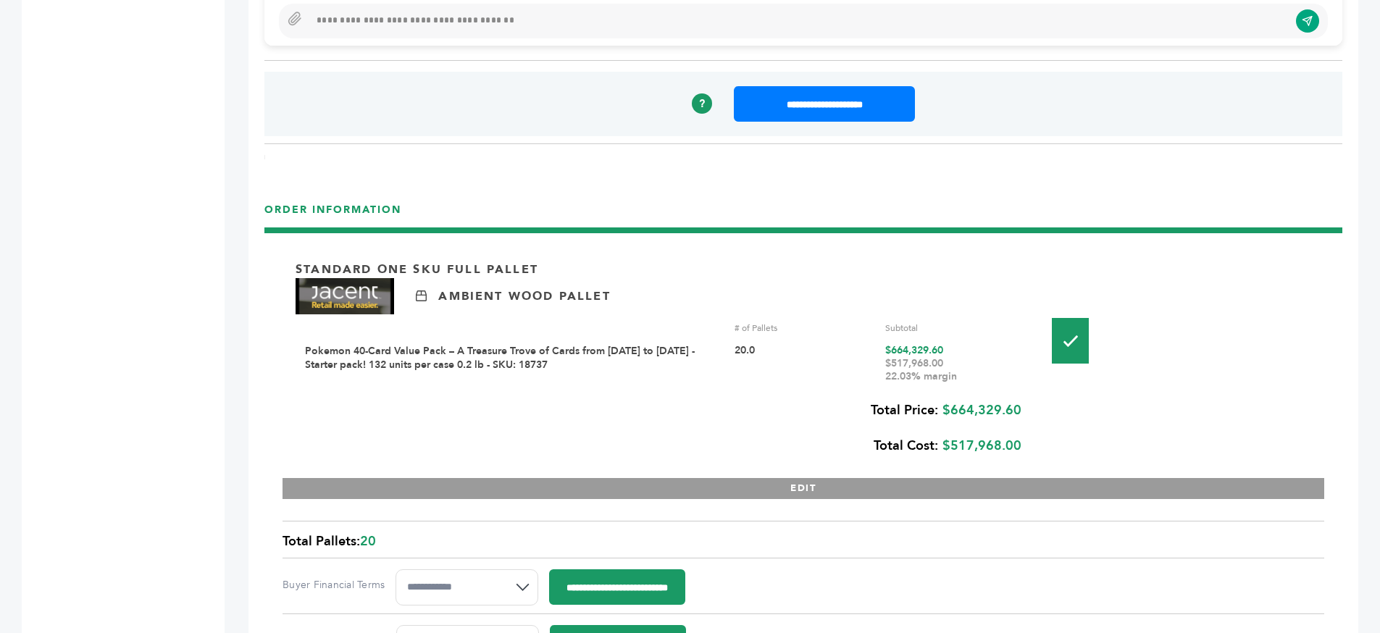
click at [974, 380] on div "$664,329.60 $517,968.00 22.03% margin" at bounding box center [955, 363] width 140 height 39
click at [974, 380] on div "$517,968.00 22.03% margin" at bounding box center [955, 370] width 140 height 26
drag, startPoint x: 974, startPoint y: 380, endPoint x: 882, endPoint y: 351, distance: 96.5
click at [882, 351] on div "Pokemon 40-Card Value Pack – A Treasure Trove of Cards from 1996 to 2024 - Star…" at bounding box center [664, 363] width 719 height 39
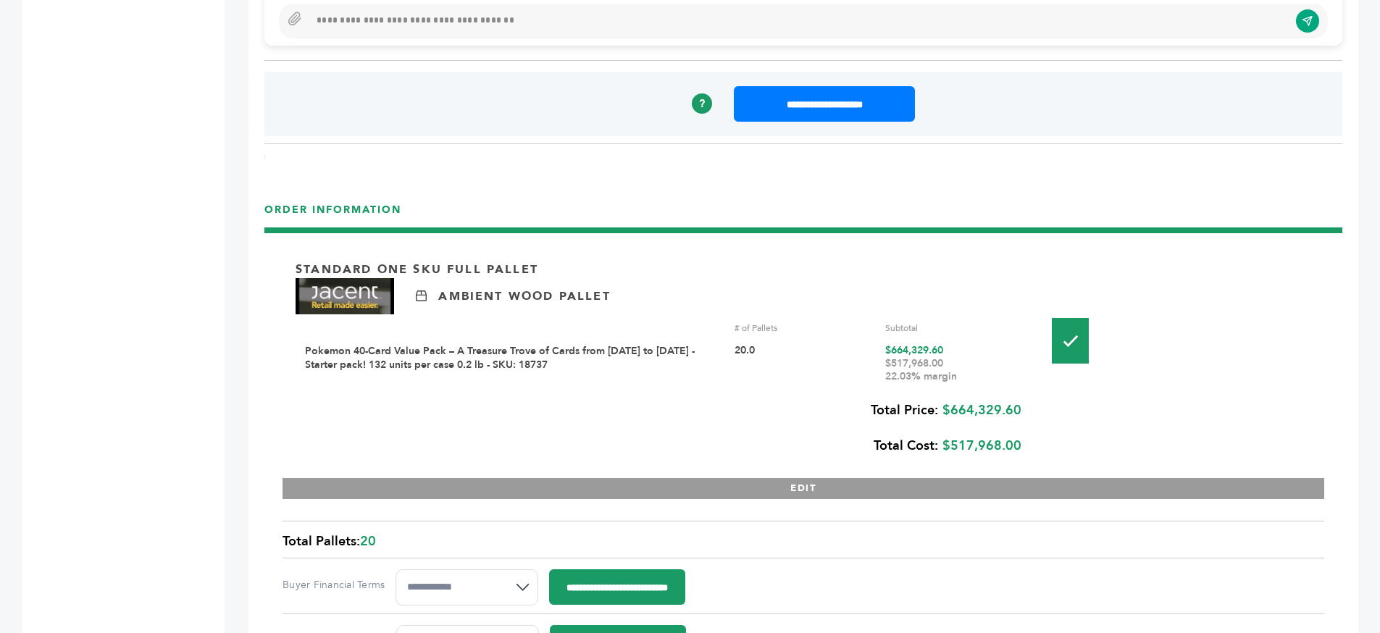
drag, startPoint x: 882, startPoint y: 351, endPoint x: 970, endPoint y: 381, distance: 92.8
click at [970, 381] on div "Pokemon 40-Card Value Pack – A Treasure Trove of Cards from 1996 to 2024 - Star…" at bounding box center [664, 363] width 719 height 39
click at [970, 381] on div "$517,968.00 22.03% margin" at bounding box center [955, 370] width 140 height 26
drag, startPoint x: 970, startPoint y: 381, endPoint x: 867, endPoint y: 354, distance: 106.5
click at [867, 354] on div "Pokemon 40-Card Value Pack – A Treasure Trove of Cards from 1996 to 2024 - Star…" at bounding box center [664, 363] width 719 height 39
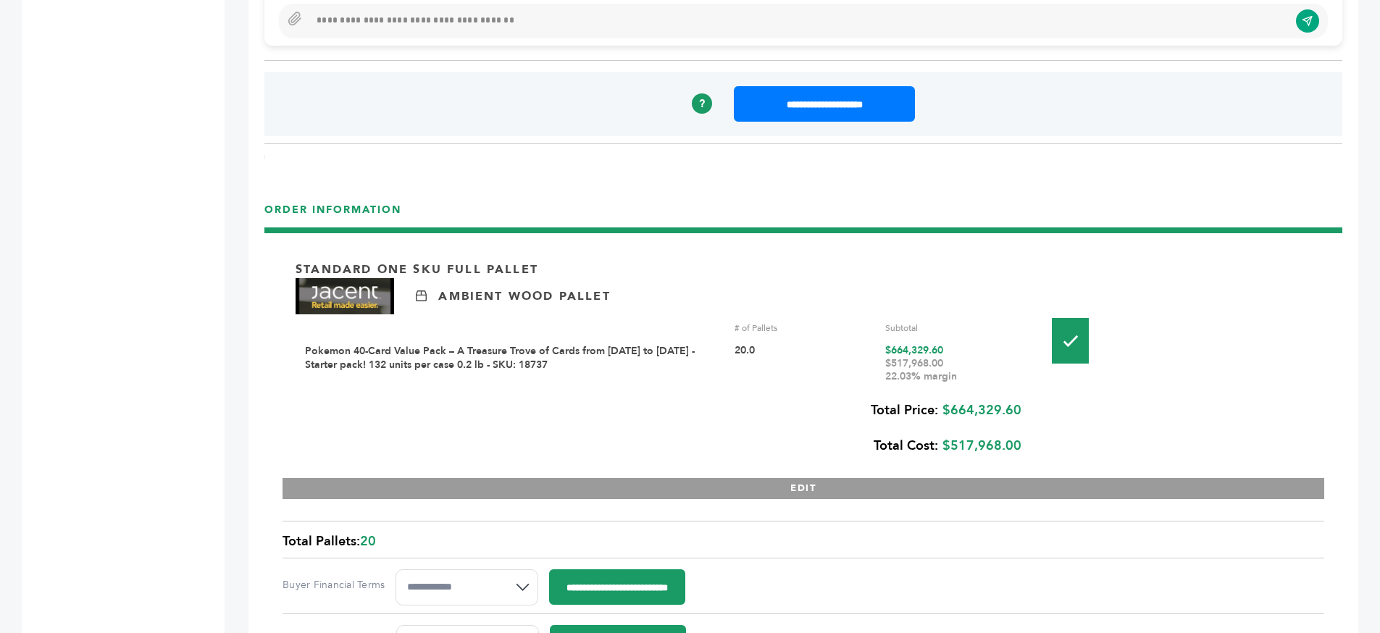
click at [867, 354] on div "20.0" at bounding box center [805, 363] width 140 height 39
drag, startPoint x: 867, startPoint y: 354, endPoint x: 967, endPoint y: 384, distance: 104.5
click at [967, 384] on div "# of Pallets Subtotal Pokemon 40-Card Value Pack – A Treasure Trove of Cards fr…" at bounding box center [664, 353] width 719 height 78
drag, startPoint x: 967, startPoint y: 384, endPoint x: 854, endPoint y: 352, distance: 117.4
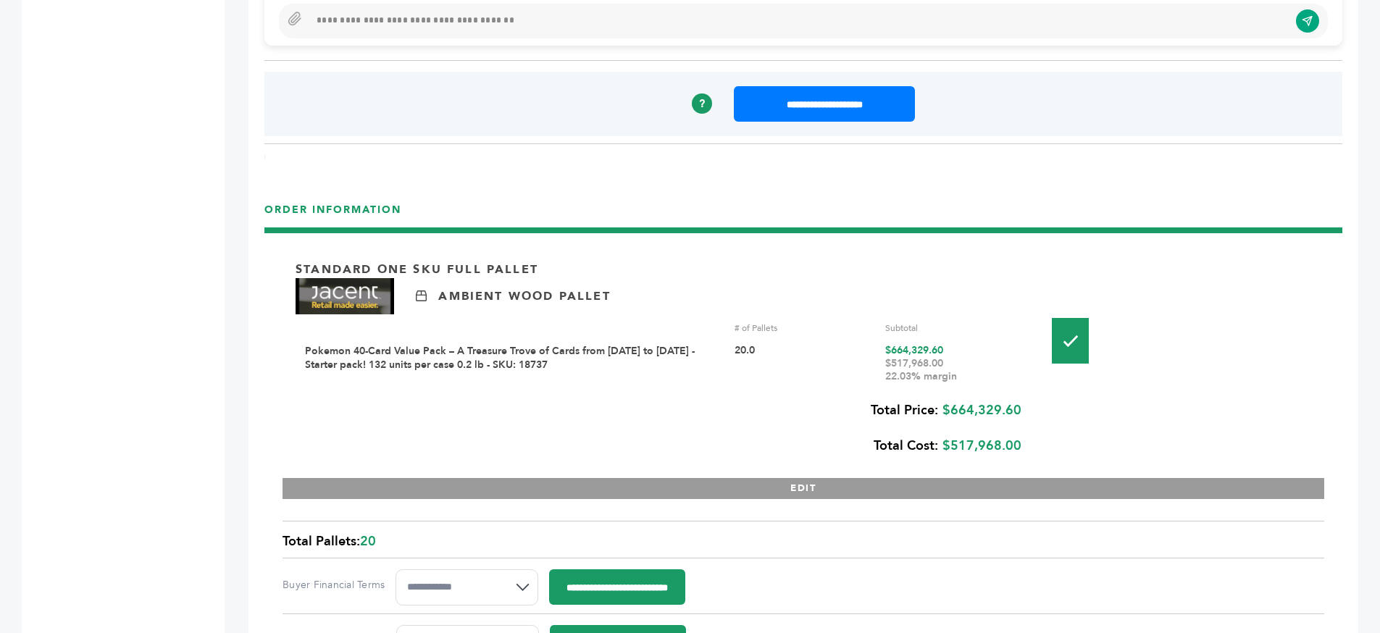
click at [854, 352] on div "# of Pallets Subtotal Pokemon 40-Card Value Pack – A Treasure Trove of Cards fr…" at bounding box center [664, 353] width 719 height 78
click at [905, 369] on div "$517,968.00 22.03% margin" at bounding box center [955, 370] width 140 height 26
